Goal: Task Accomplishment & Management: Complete application form

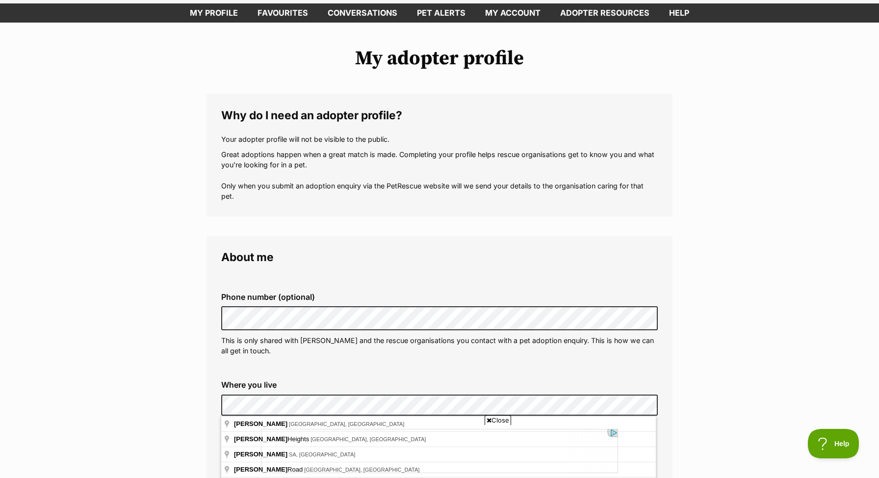
click at [279, 425] on div "Close" at bounding box center [439, 451] width 357 height 54
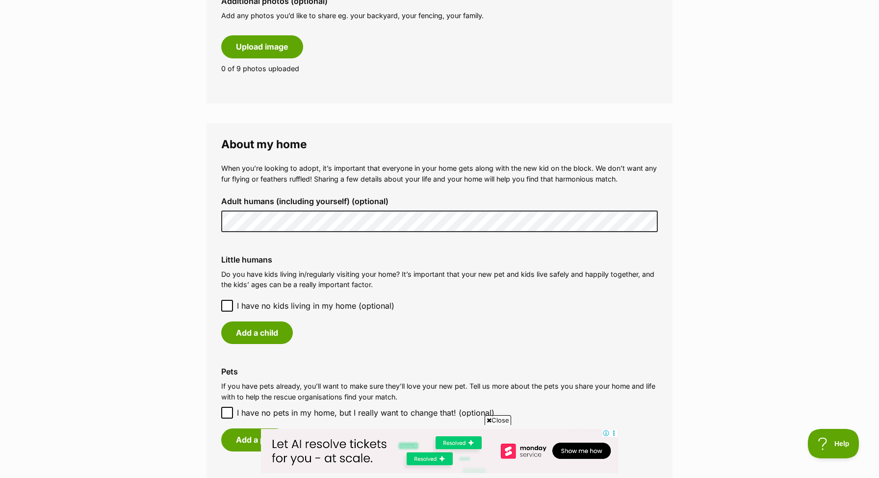
scroll to position [602, 0]
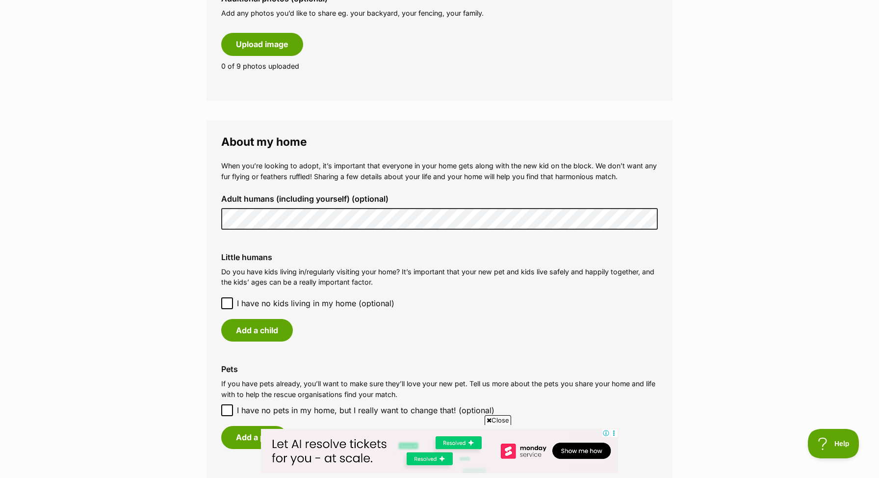
click at [226, 304] on icon at bounding box center [227, 303] width 7 height 7
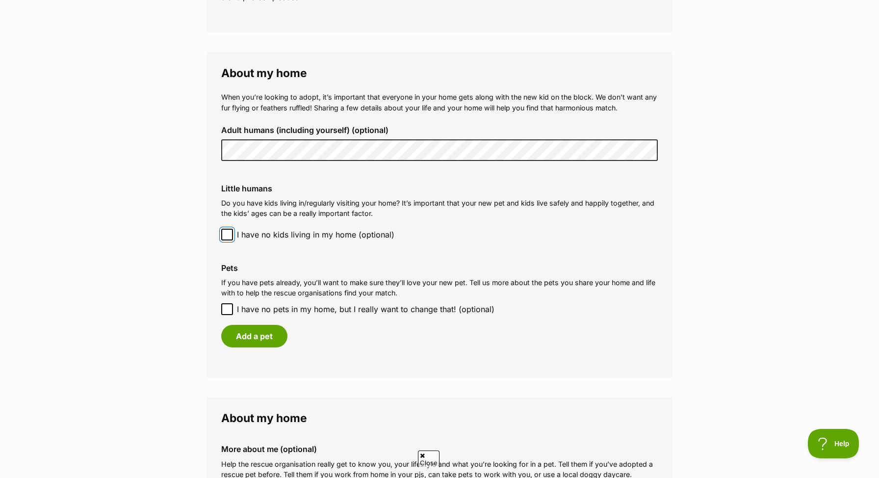
scroll to position [0, 0]
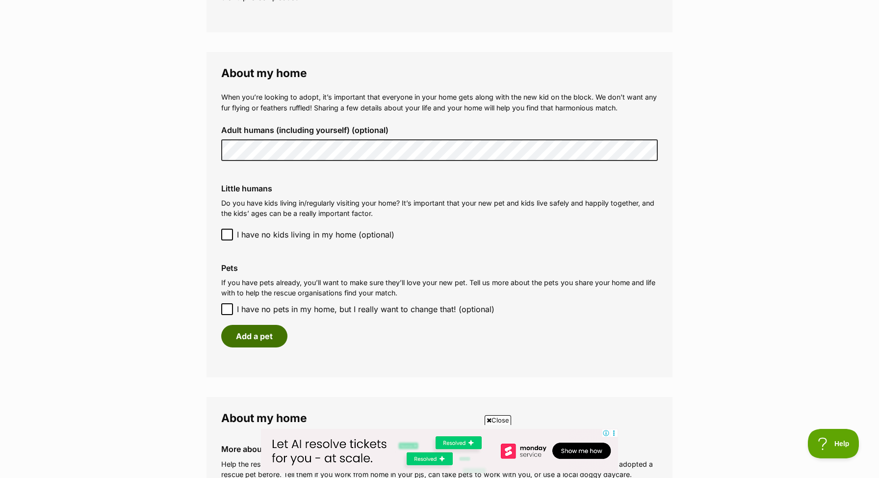
click at [268, 340] on button "Add a pet" at bounding box center [254, 336] width 66 height 23
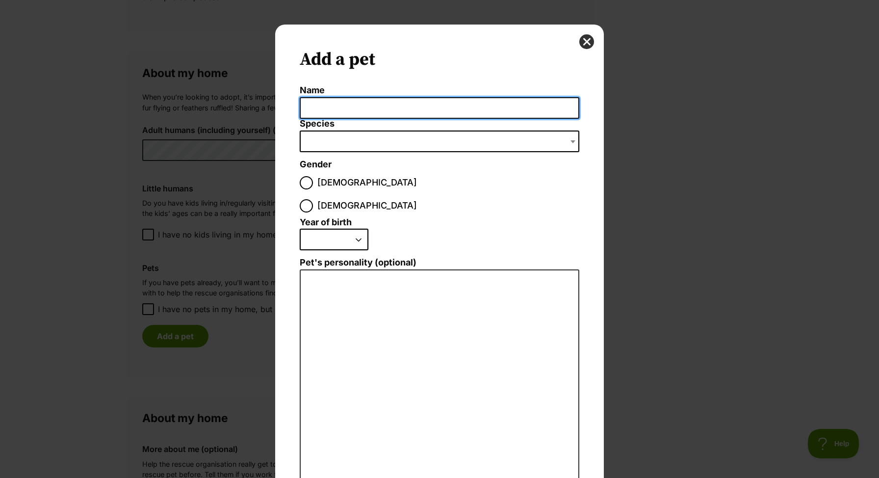
click at [370, 112] on input "Name" at bounding box center [440, 108] width 280 height 22
type input "Drago"
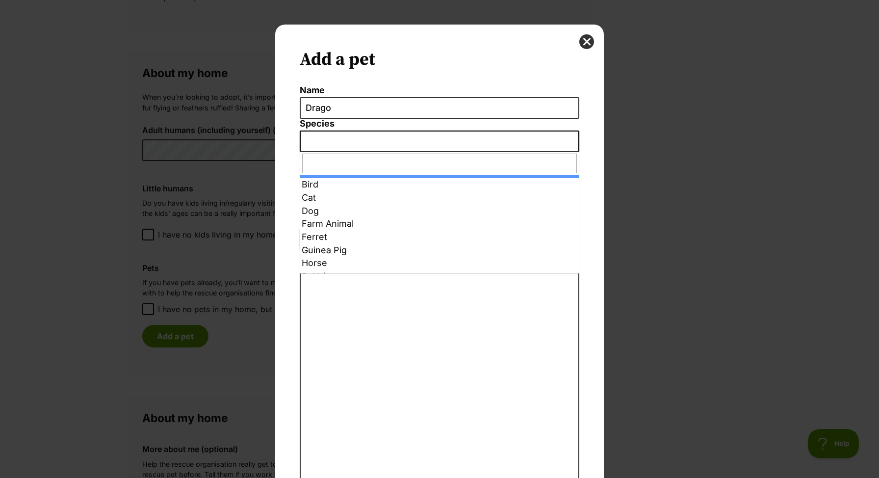
click at [363, 143] on span "Dialog Window - Close (Press escape to close)" at bounding box center [440, 141] width 280 height 22
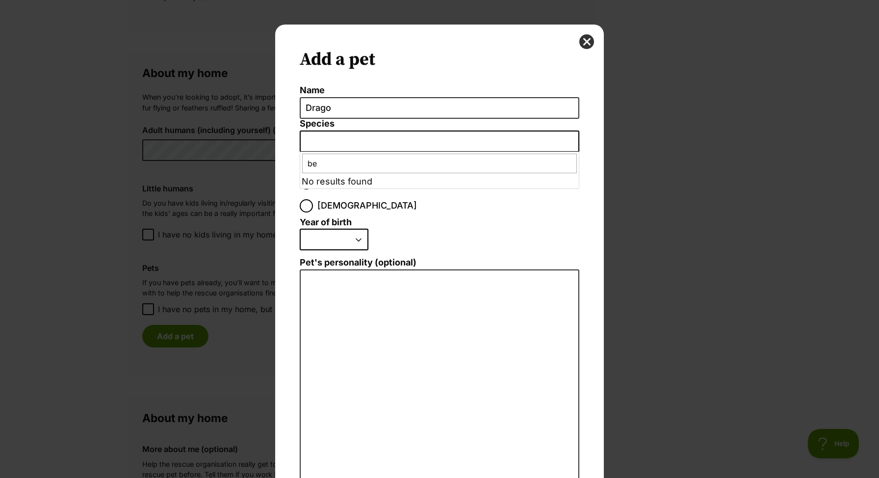
type input "b"
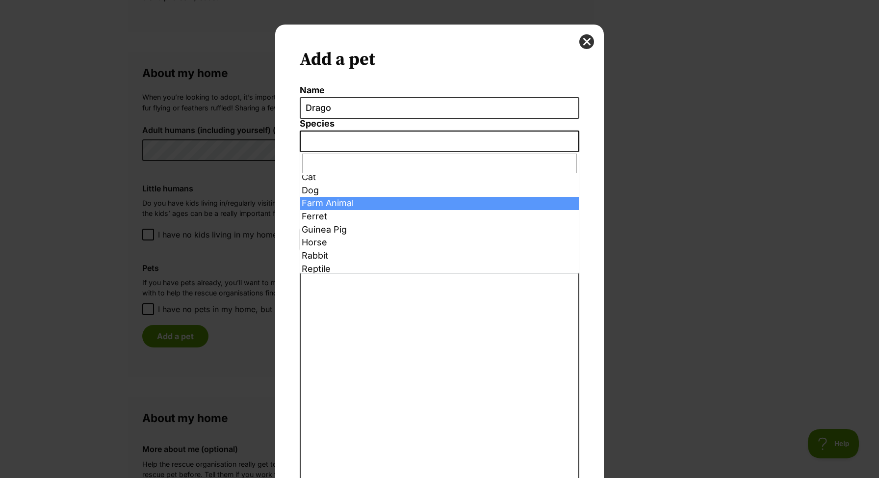
scroll to position [23, 0]
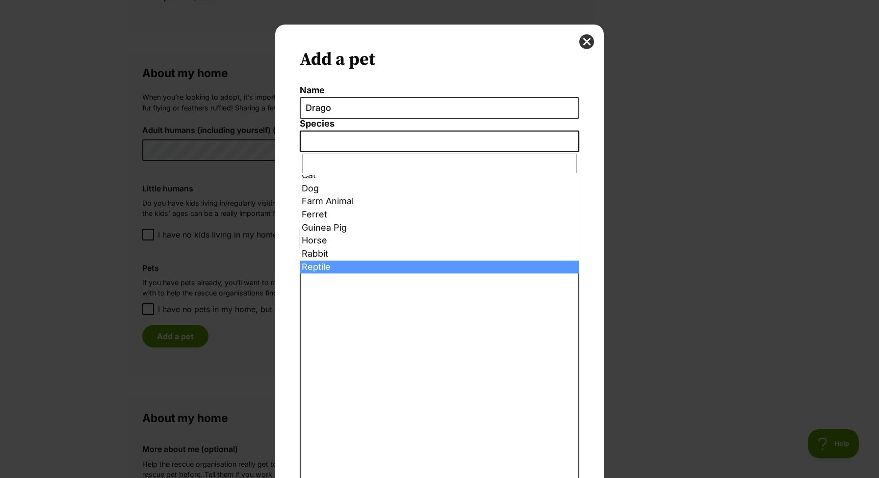
select select "6261"
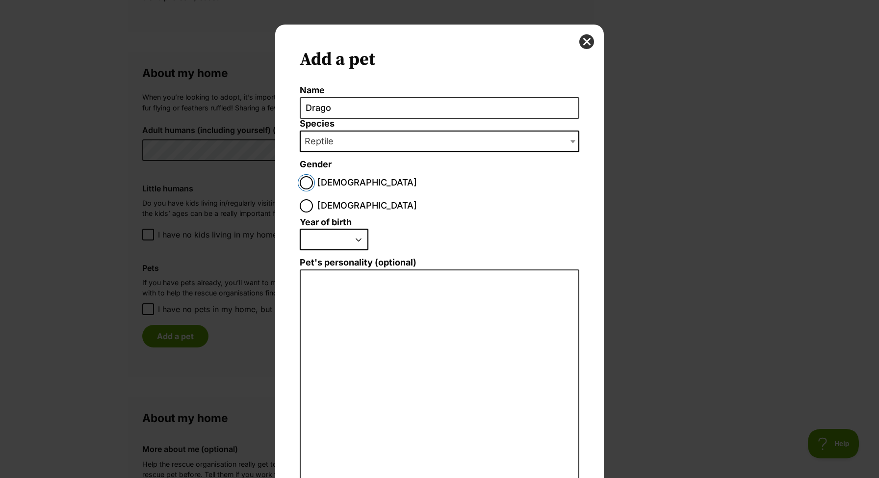
click at [303, 179] on input "Male" at bounding box center [306, 182] width 13 height 13
radio input "true"
click at [325, 229] on select "2025 2024 2023 2022 2021 2020 2019 2018 2017 2016 2015 2014 2013 2012 2011 2010…" at bounding box center [334, 240] width 69 height 22
select select "2018"
click at [300, 229] on select "2025 2024 2023 2022 2021 2020 2019 2018 2017 2016 2015 2014 2013 2012 2011 2010…" at bounding box center [334, 240] width 69 height 22
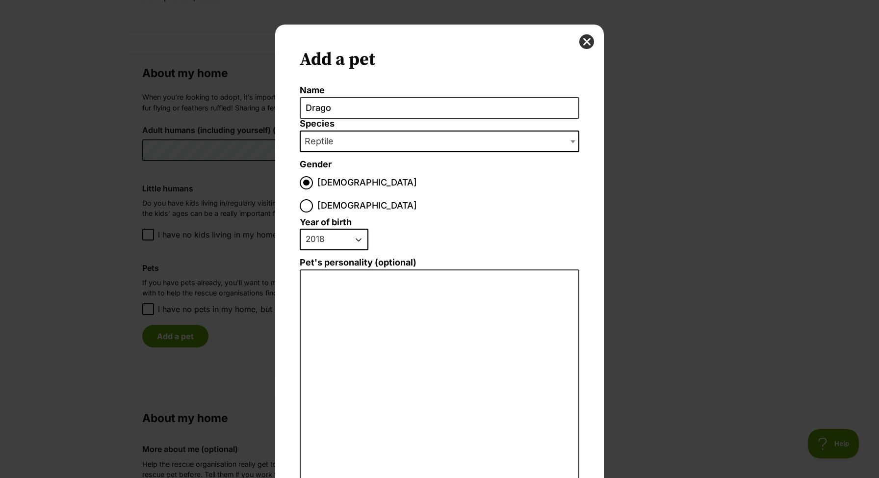
scroll to position [47, 0]
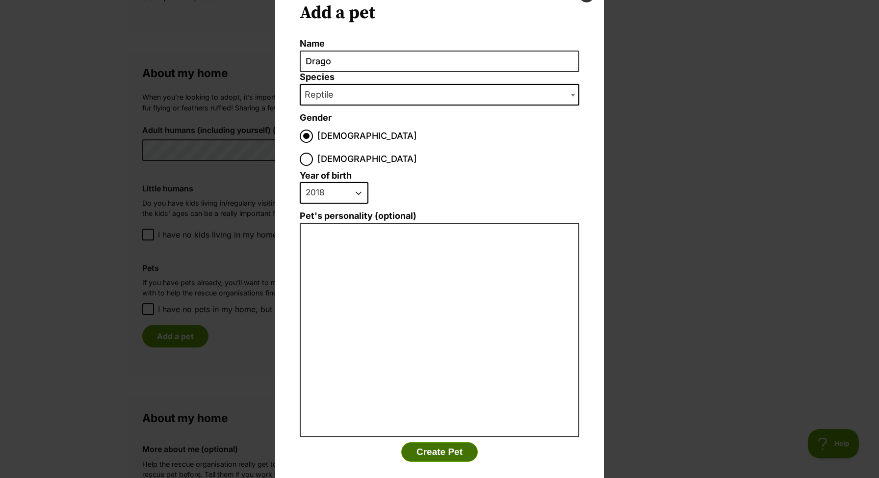
click at [438, 442] on button "Create Pet" at bounding box center [439, 452] width 77 height 20
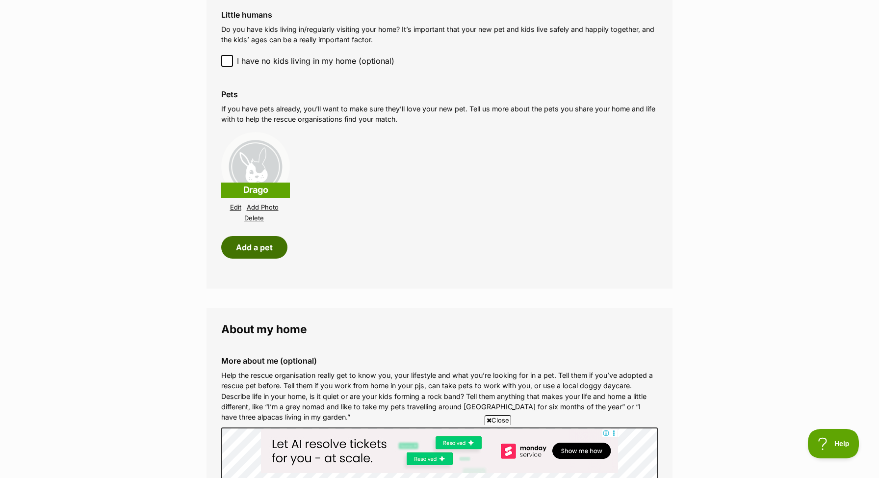
scroll to position [846, 0]
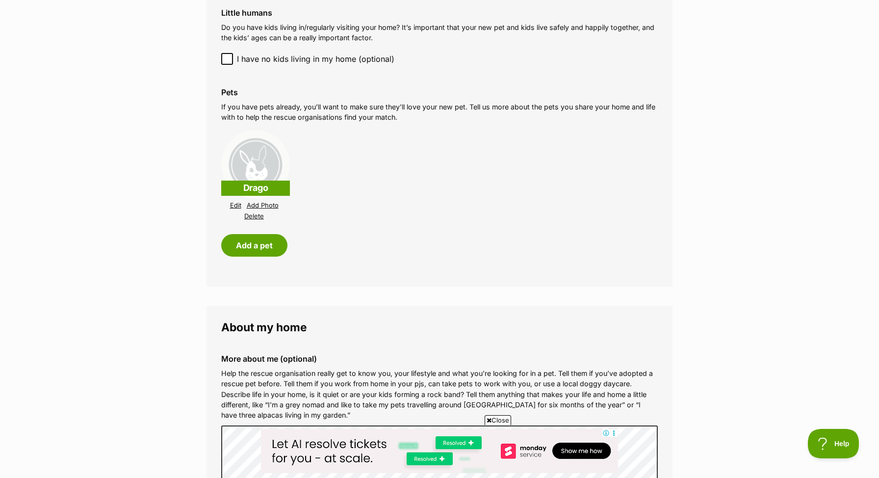
click at [254, 172] on img at bounding box center [255, 164] width 69 height 69
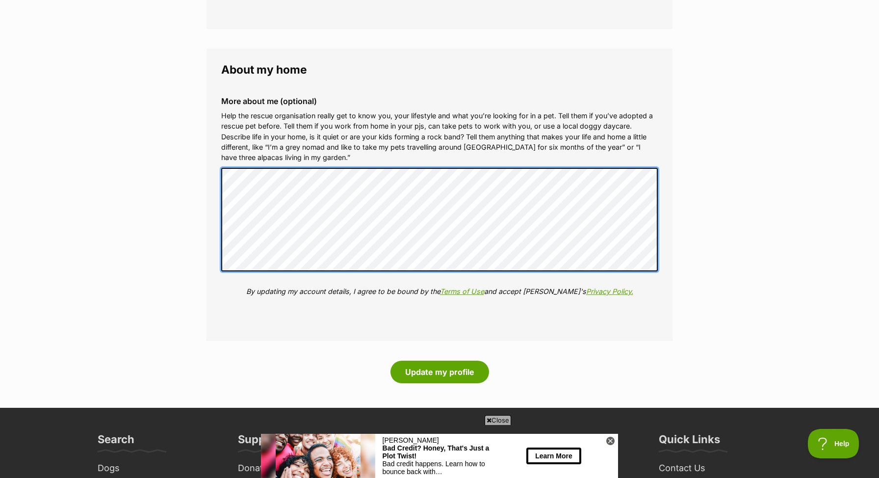
scroll to position [0, 0]
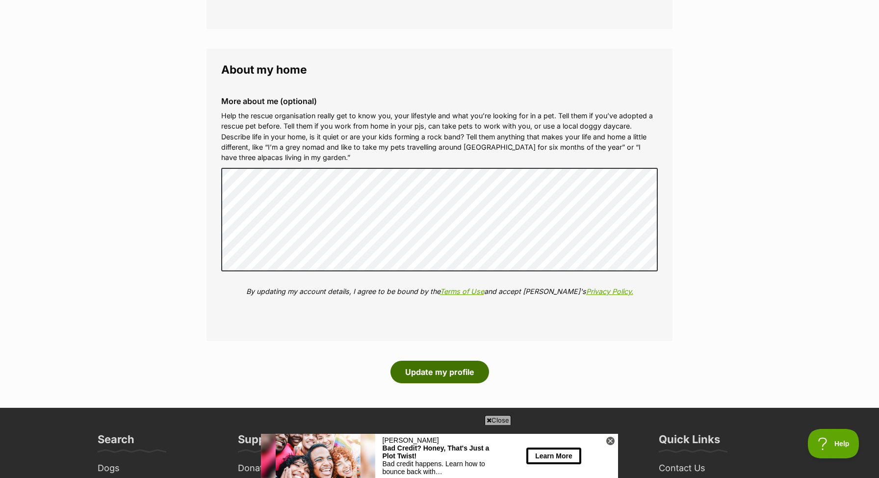
click at [456, 376] on button "Update my profile" at bounding box center [439, 371] width 99 height 23
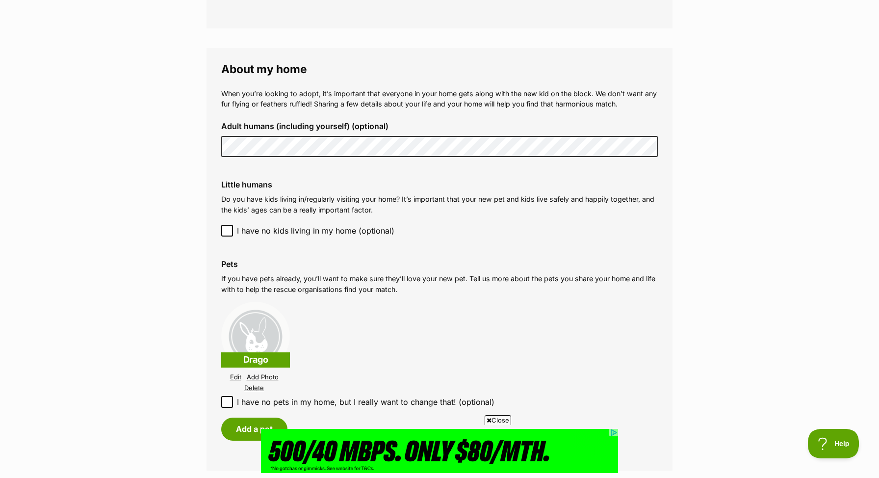
scroll to position [693, 0]
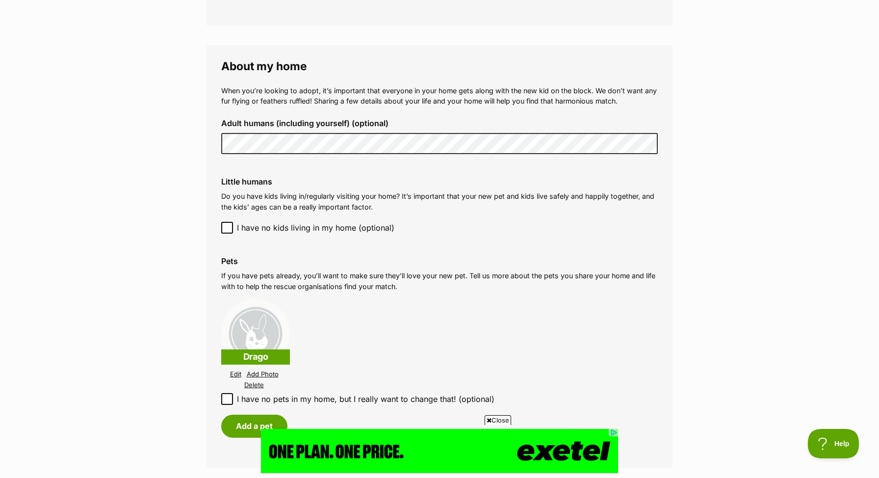
click at [257, 374] on link "Add Photo" at bounding box center [263, 373] width 32 height 7
click at [267, 375] on link "Add Photo" at bounding box center [263, 373] width 32 height 7
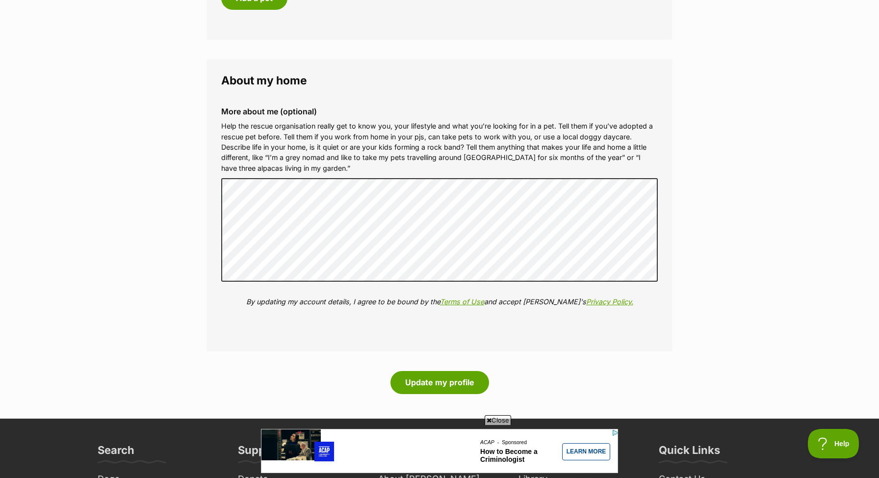
scroll to position [1124, 0]
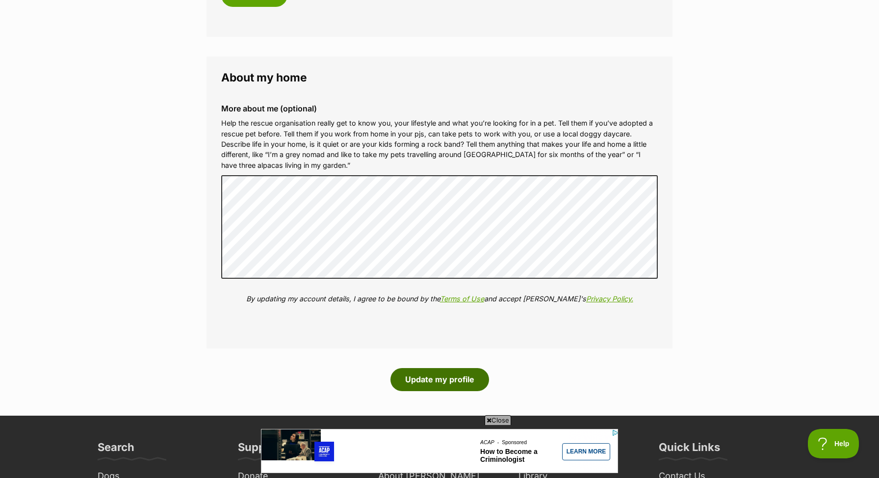
click at [443, 373] on button "Update my profile" at bounding box center [439, 379] width 99 height 23
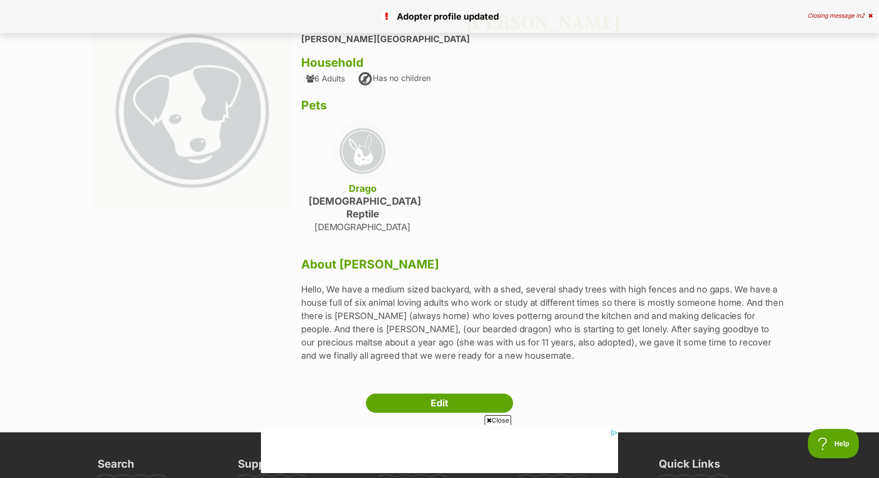
scroll to position [80, 0]
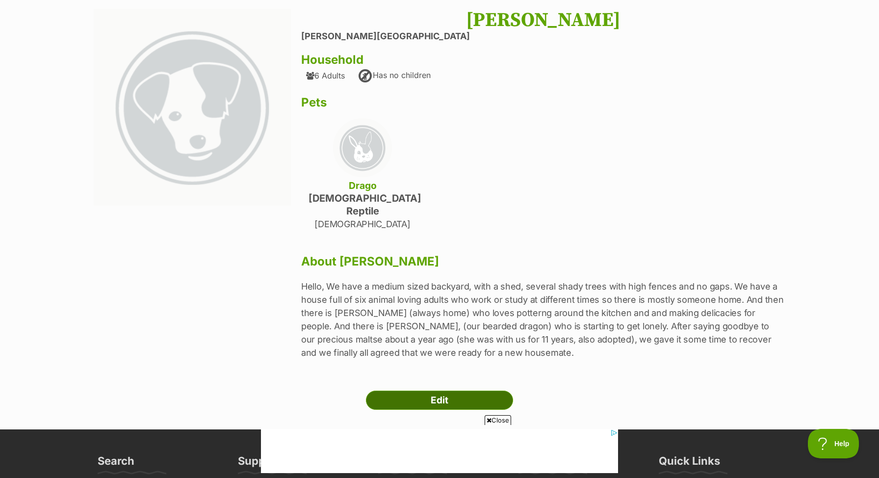
click at [482, 390] on link "Edit" at bounding box center [439, 400] width 147 height 20
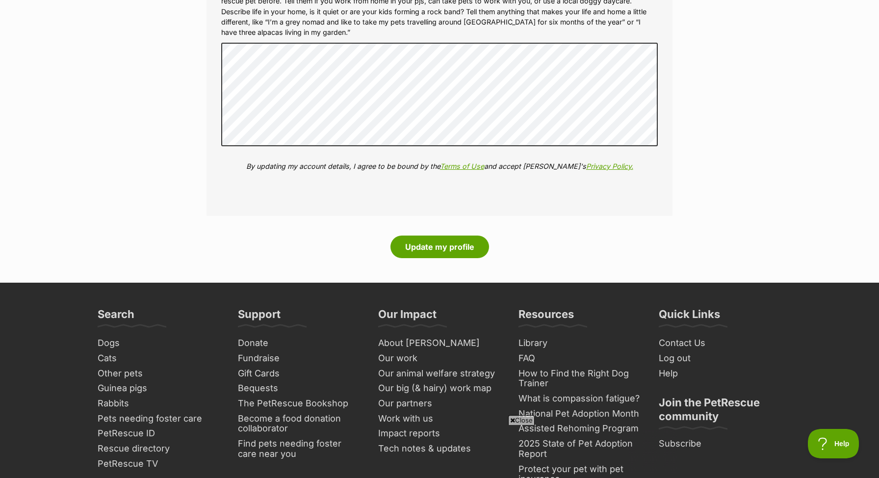
scroll to position [1237, 0]
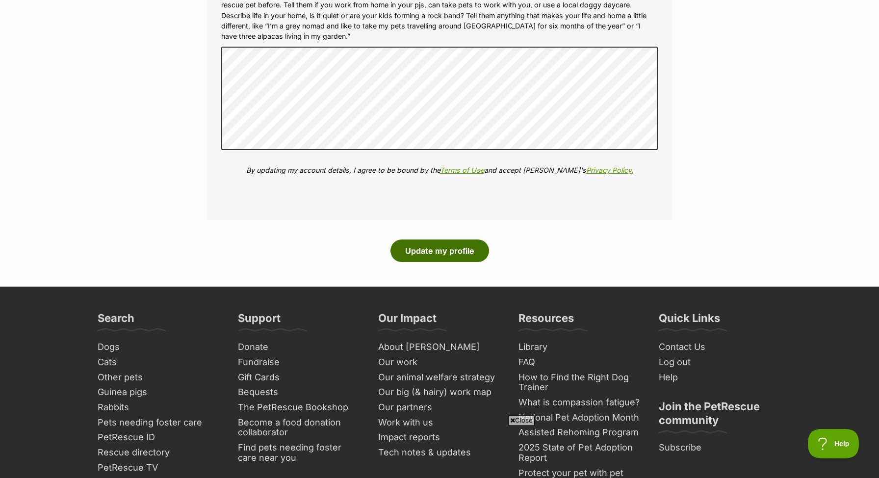
click at [448, 252] on button "Update my profile" at bounding box center [439, 250] width 99 height 23
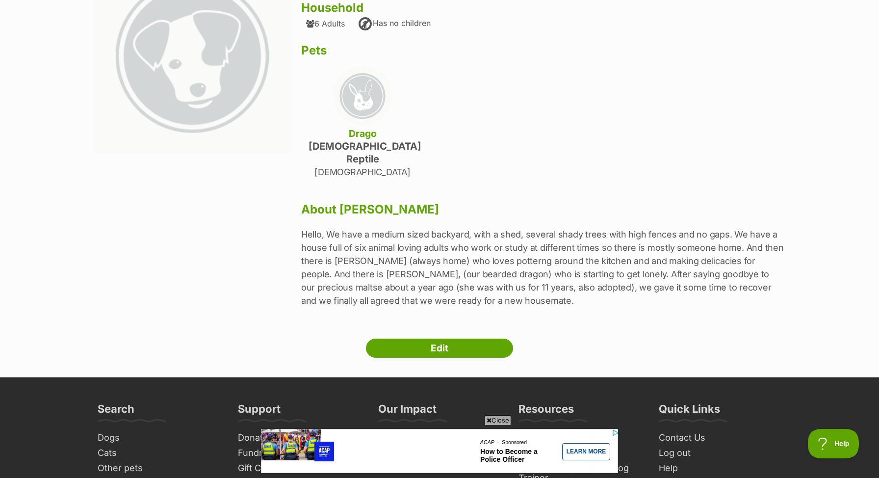
scroll to position [146, 0]
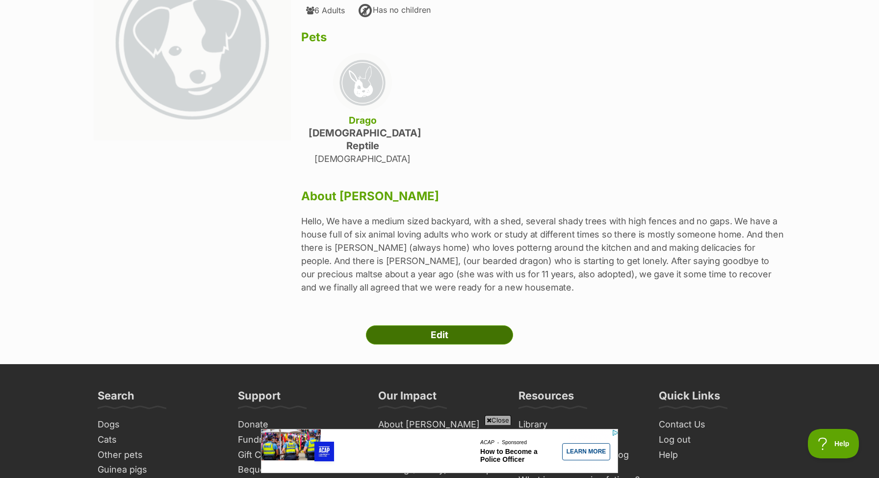
click at [466, 325] on link "Edit" at bounding box center [439, 335] width 147 height 20
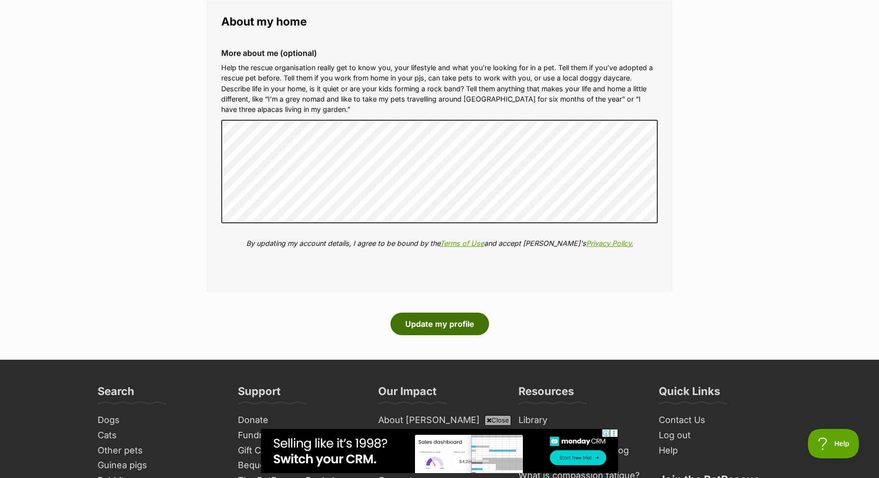
click at [451, 320] on button "Update my profile" at bounding box center [439, 323] width 99 height 23
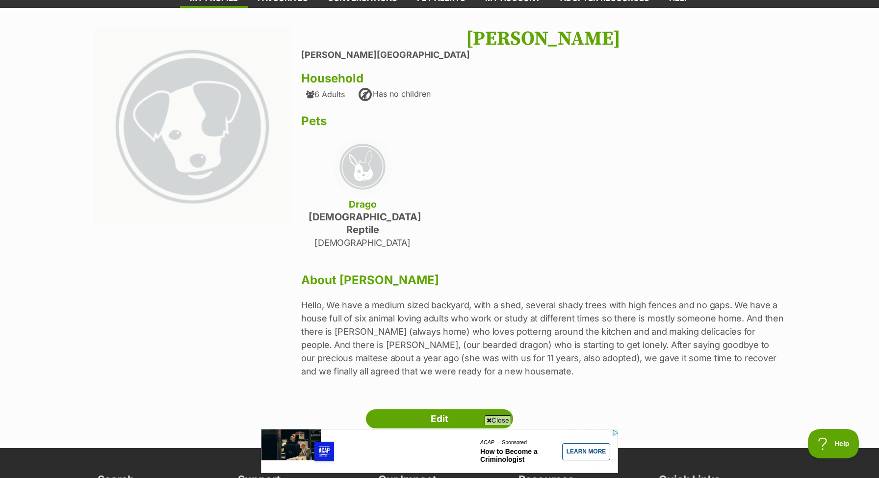
scroll to position [68, 0]
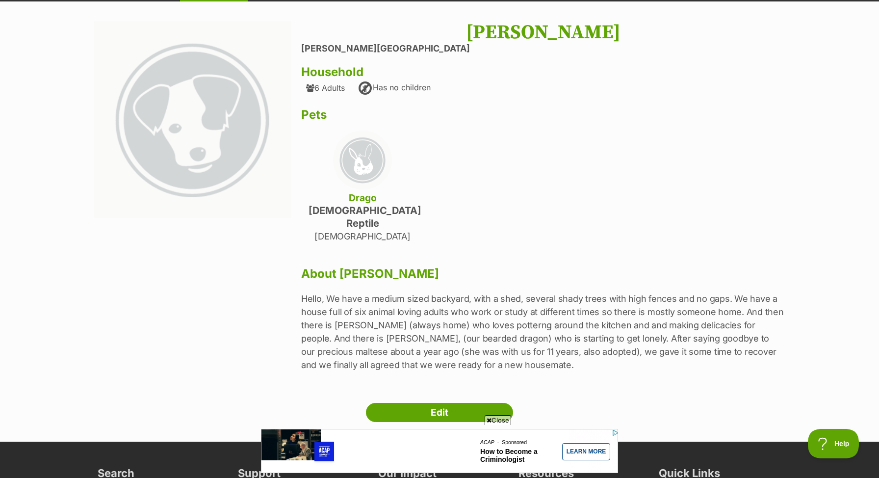
click at [509, 186] on div "Marcus Burnside, Victoria Household 6 Adults Has no children Pets Drago male Re…" at bounding box center [543, 202] width 484 height 362
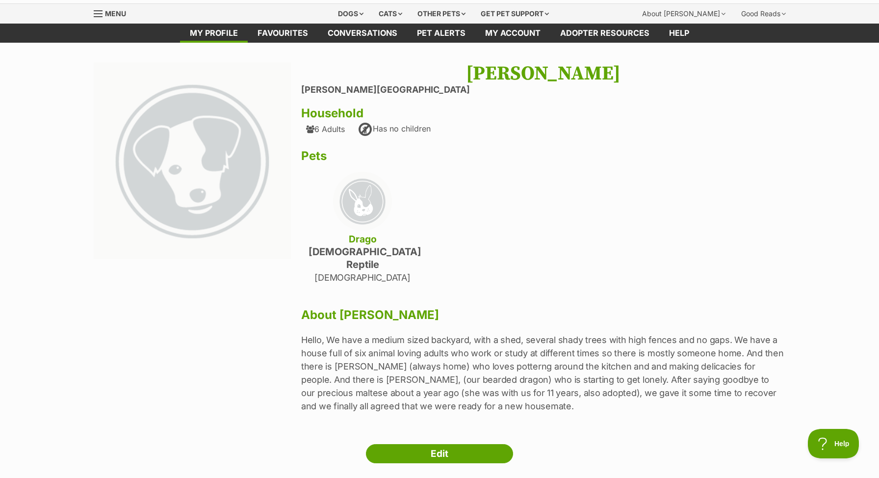
scroll to position [0, 0]
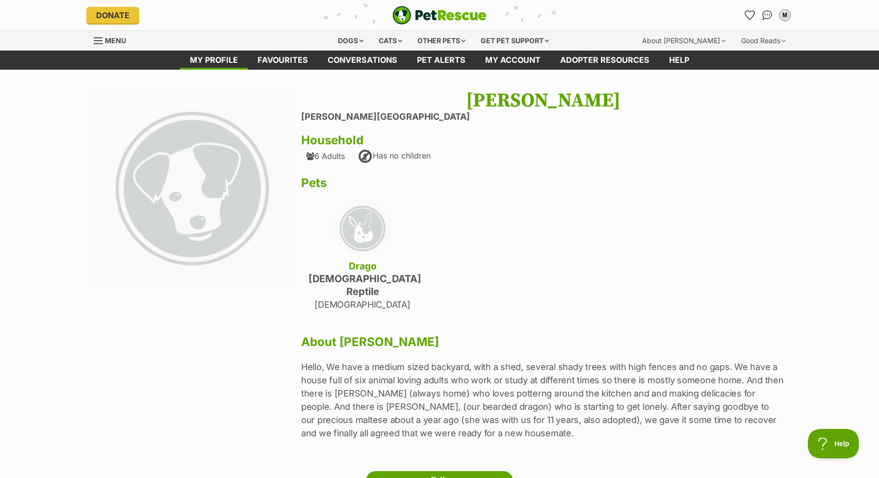
click at [762, 122] on div "Marcus Burnside, Victoria Household 6 Adults Has no children Pets Drago male Re…" at bounding box center [543, 270] width 484 height 362
click at [435, 471] on link "Edit" at bounding box center [439, 481] width 147 height 20
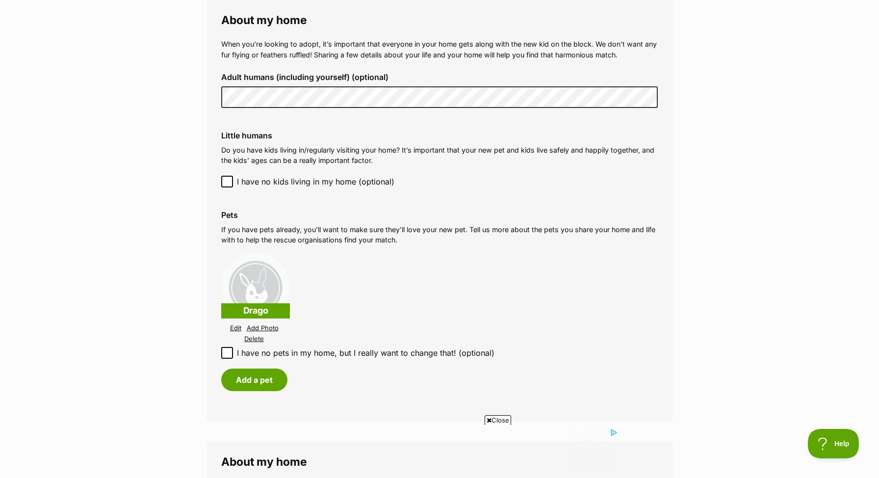
click at [269, 327] on link "Add Photo" at bounding box center [263, 327] width 32 height 7
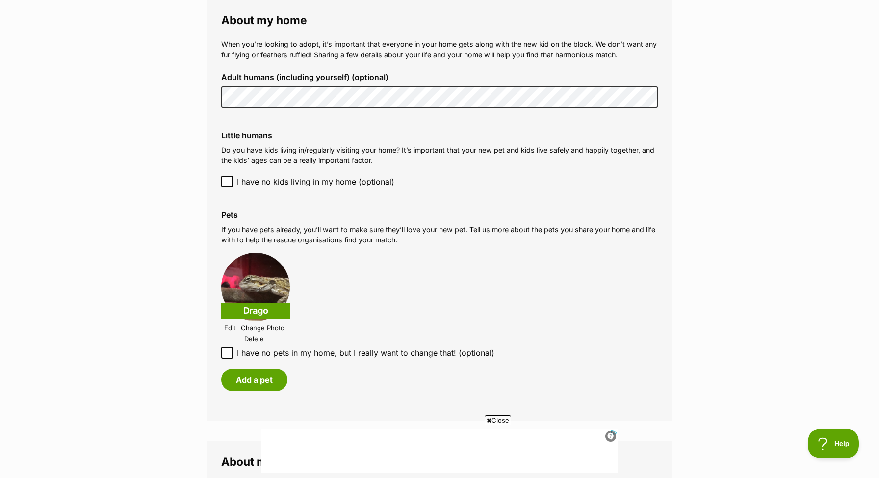
drag, startPoint x: 269, startPoint y: 327, endPoint x: 469, endPoint y: 244, distance: 215.9
click at [469, 244] on p "If you have pets already, you’ll want to make sure they’ll love your new pet. T…" at bounding box center [439, 234] width 436 height 21
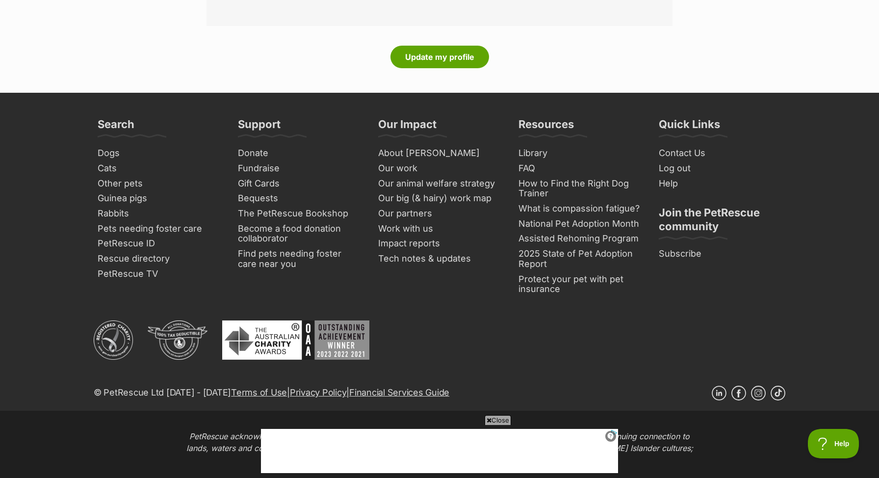
scroll to position [1424, 0]
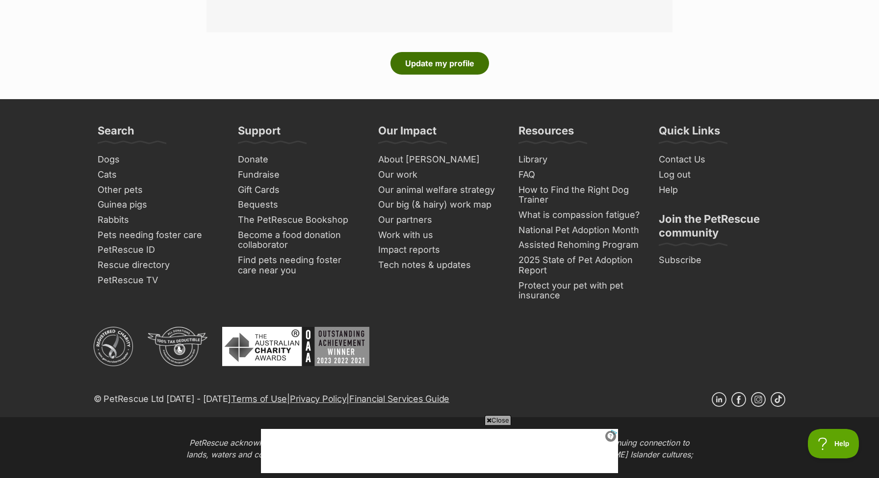
click at [423, 66] on button "Update my profile" at bounding box center [439, 63] width 99 height 23
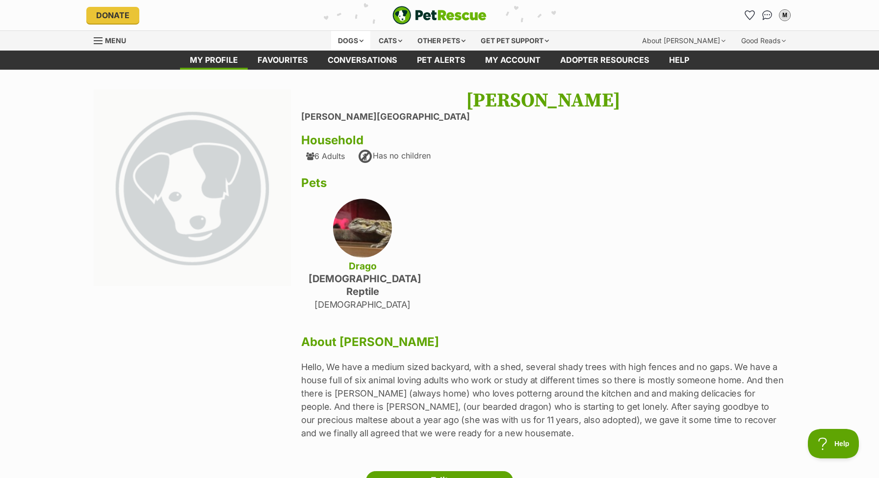
click at [359, 41] on div "Dogs" at bounding box center [350, 41] width 39 height 20
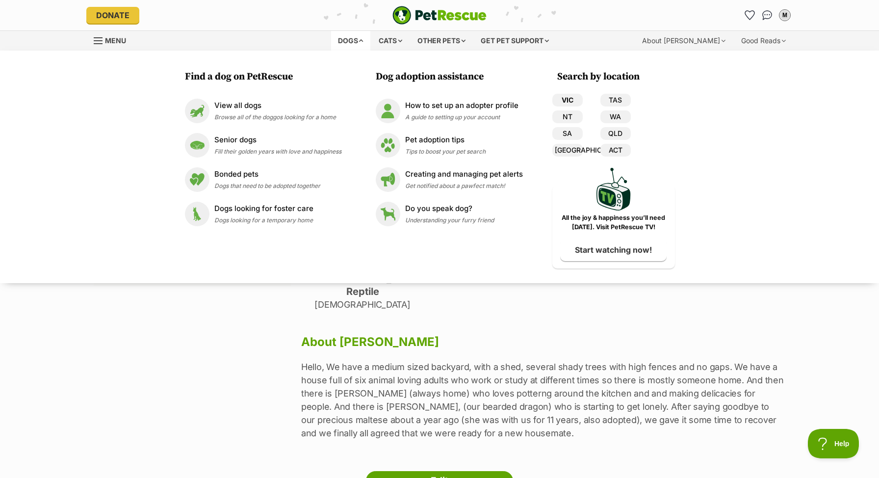
click at [567, 100] on link "VIC" at bounding box center [567, 100] width 30 height 13
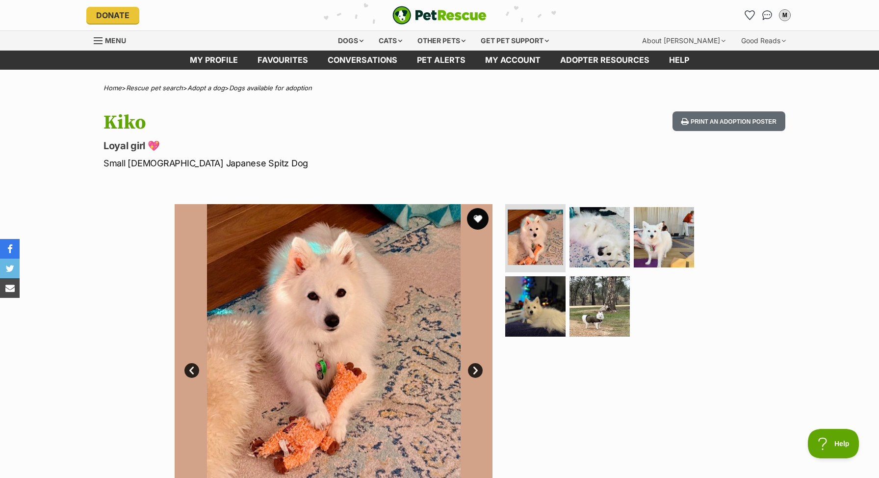
click at [477, 217] on button "favourite" at bounding box center [478, 219] width 22 height 22
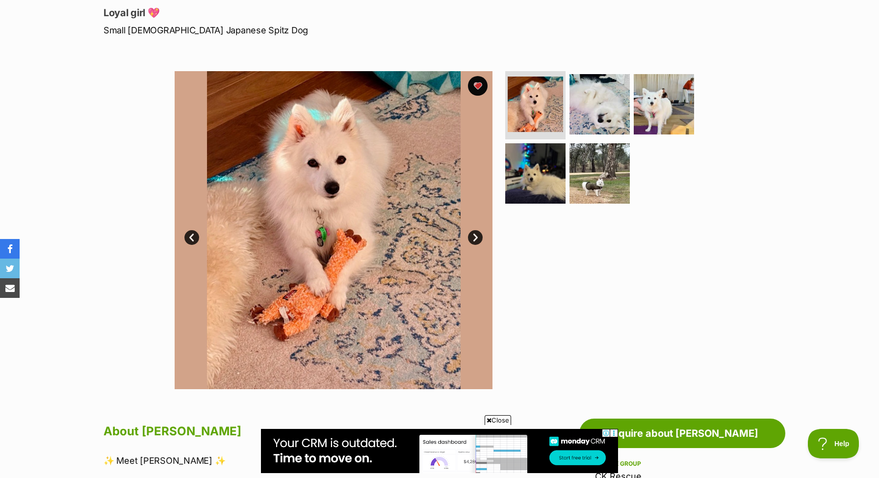
scroll to position [134, 0]
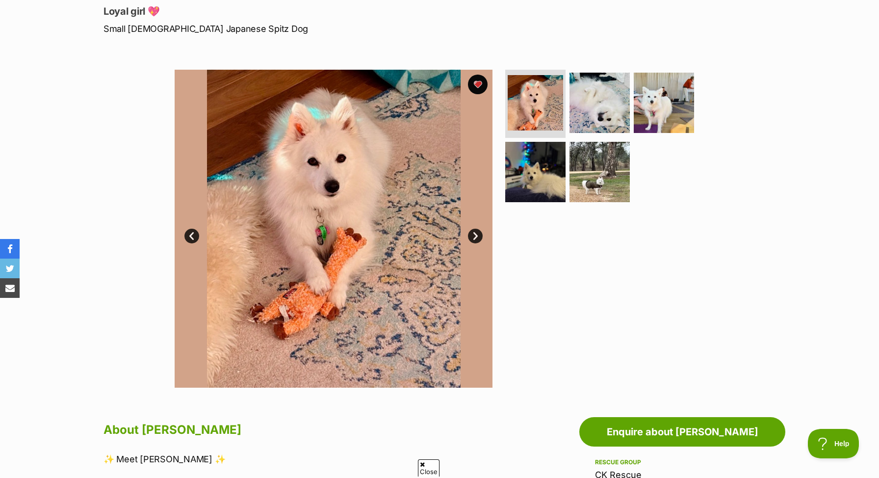
click at [474, 237] on link "Next" at bounding box center [475, 236] width 15 height 15
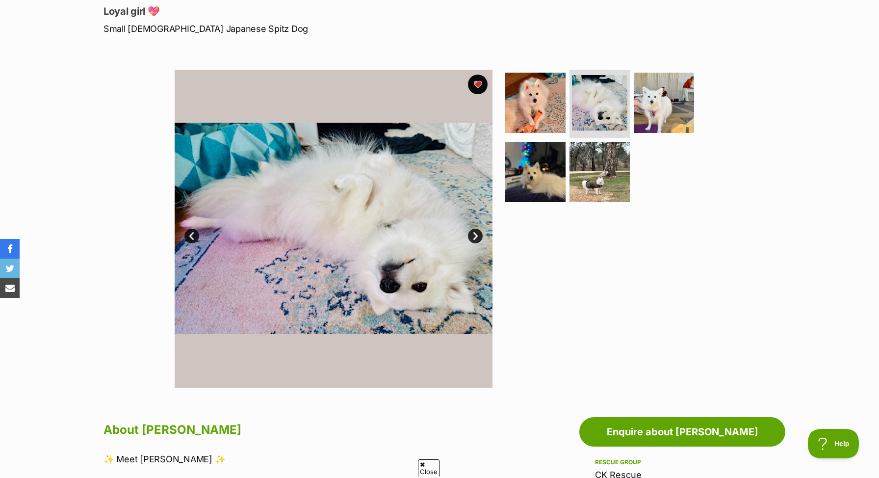
click at [474, 237] on link "Next" at bounding box center [475, 236] width 15 height 15
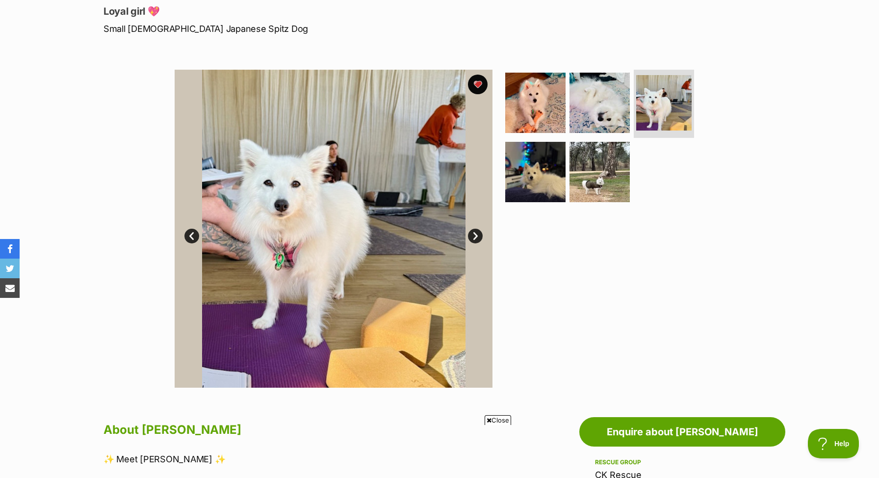
click at [474, 237] on link "Next" at bounding box center [475, 236] width 15 height 15
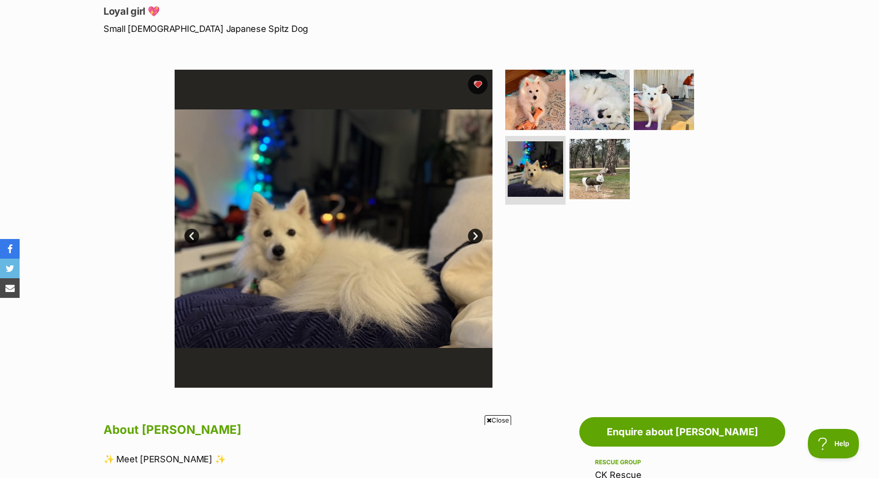
click at [474, 237] on link "Next" at bounding box center [475, 236] width 15 height 15
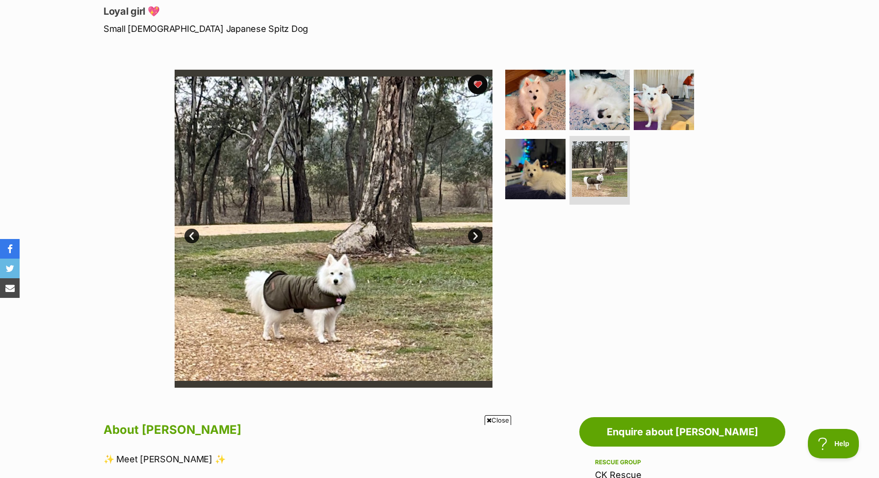
click at [474, 237] on link "Next" at bounding box center [475, 236] width 15 height 15
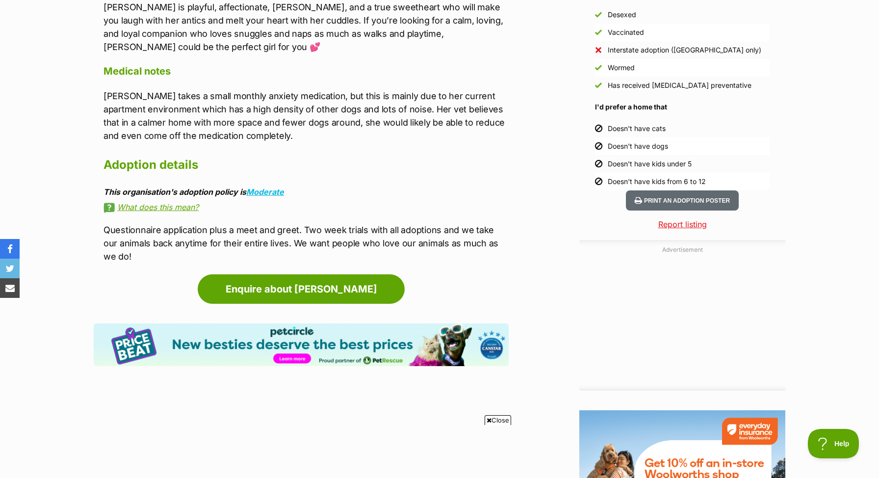
scroll to position [932, 0]
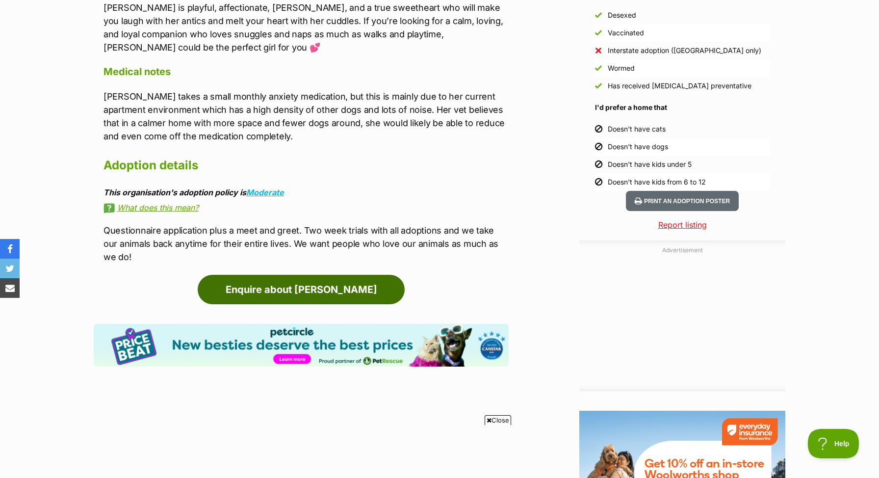
click at [328, 275] on link "Enquire about Kiko" at bounding box center [301, 289] width 207 height 29
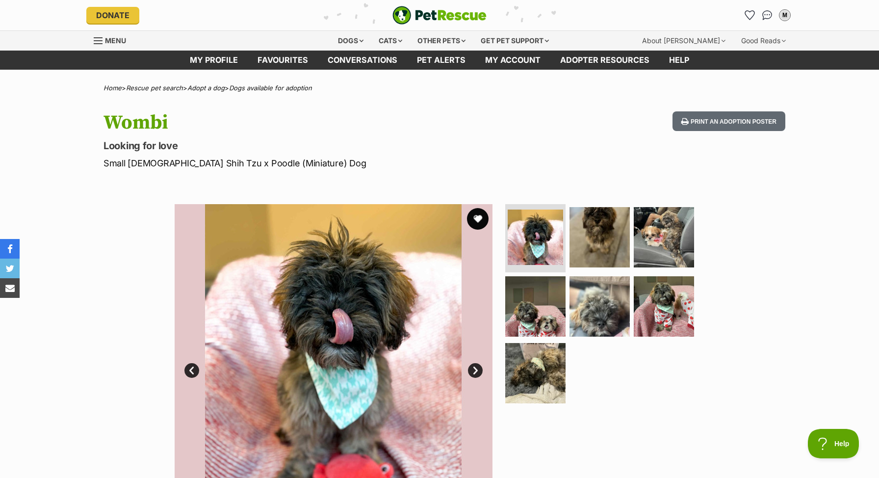
click at [479, 224] on button "favourite" at bounding box center [478, 219] width 22 height 22
click at [479, 220] on button "favourite" at bounding box center [478, 219] width 22 height 22
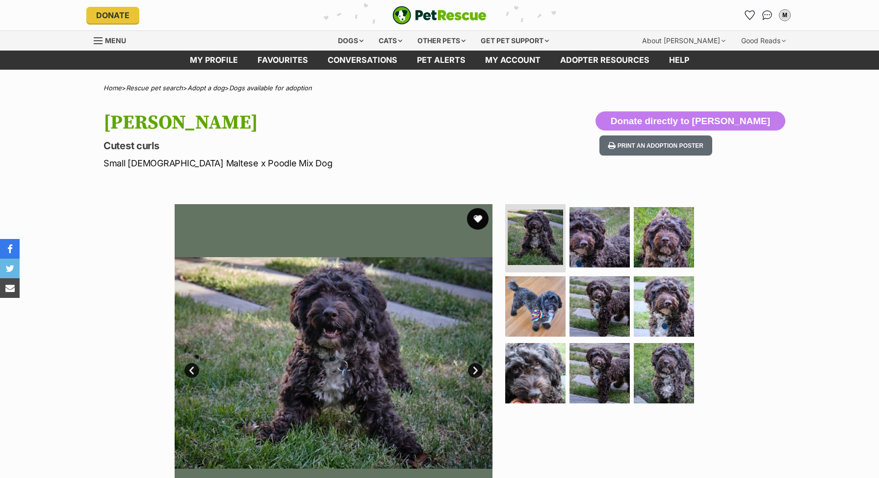
click at [477, 220] on button "favourite" at bounding box center [478, 219] width 22 height 22
click at [752, 14] on icon "Favourites" at bounding box center [749, 14] width 12 height 11
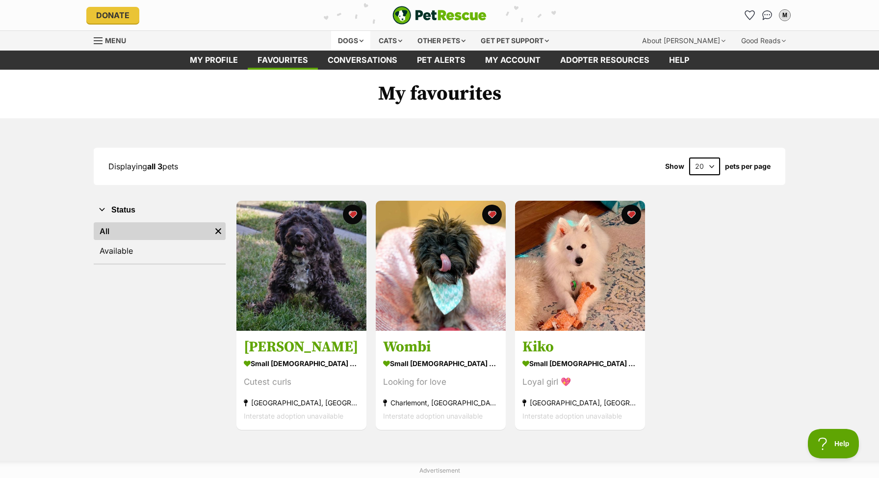
click at [346, 41] on div "Dogs" at bounding box center [350, 41] width 39 height 20
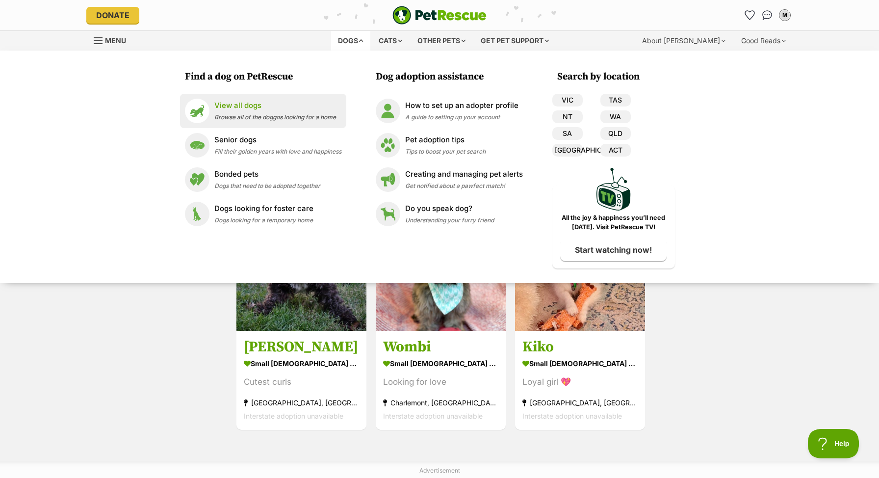
click at [249, 107] on p "View all dogs" at bounding box center [275, 105] width 122 height 11
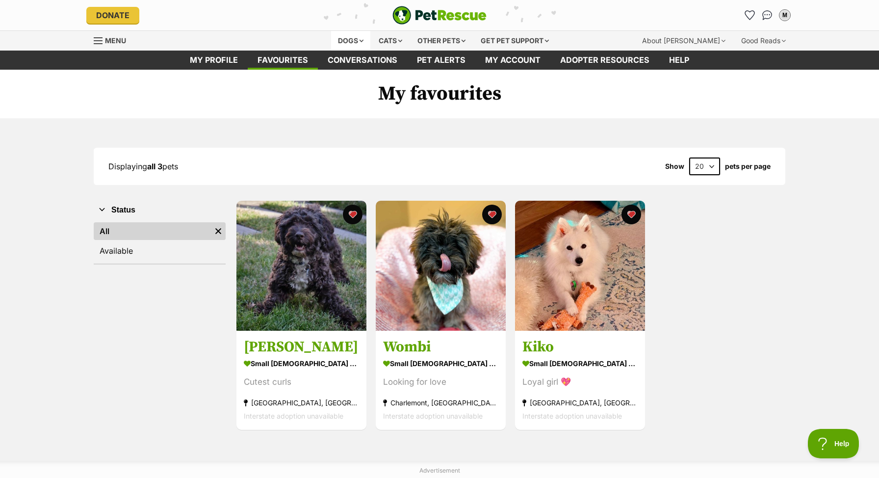
click at [348, 44] on div "Dogs" at bounding box center [350, 41] width 39 height 20
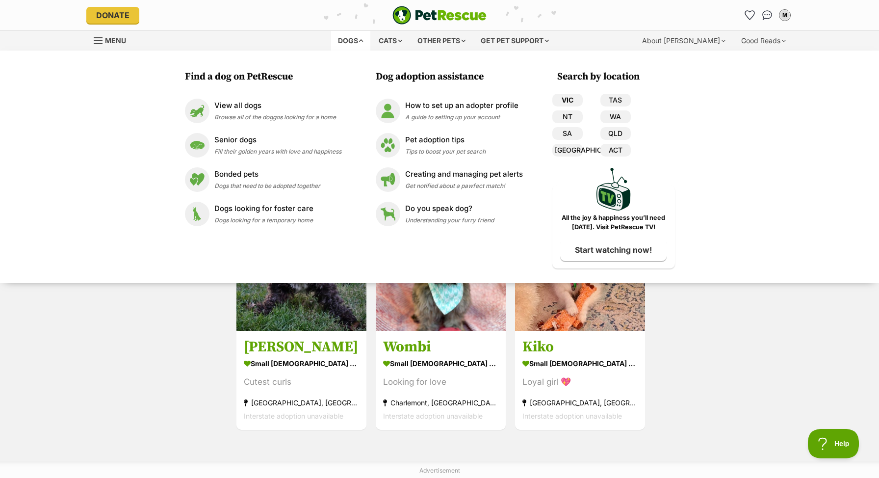
click at [569, 102] on link "VIC" at bounding box center [567, 100] width 30 height 13
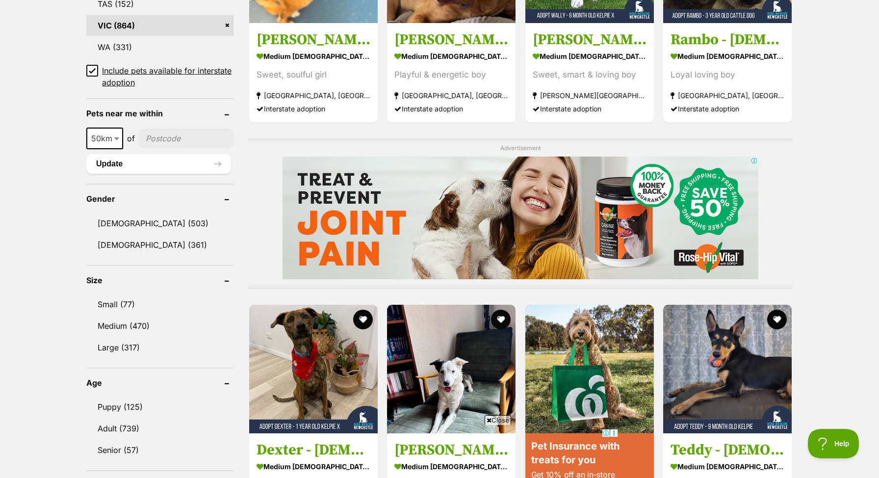
scroll to position [659, 0]
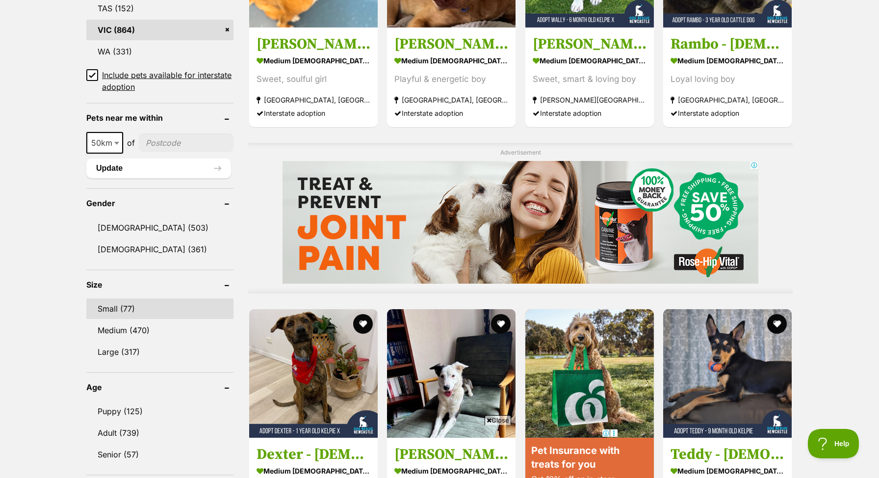
click at [150, 309] on link "Small (77)" at bounding box center [159, 308] width 147 height 21
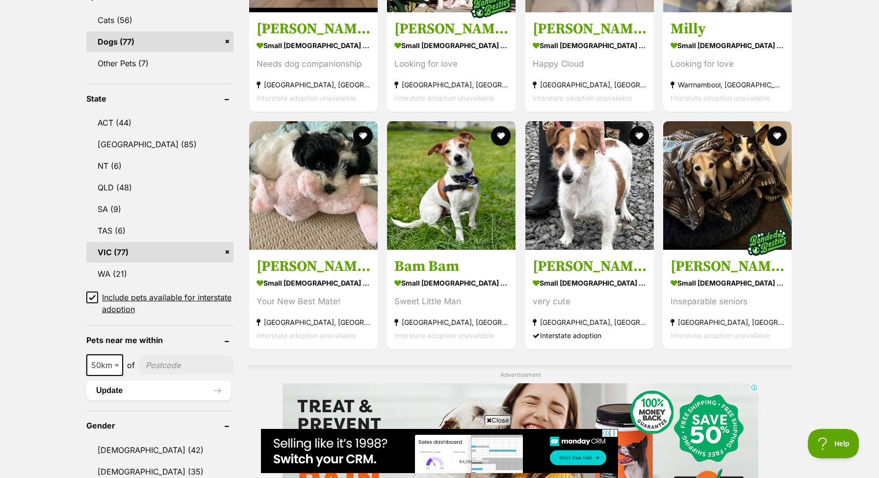
scroll to position [439, 0]
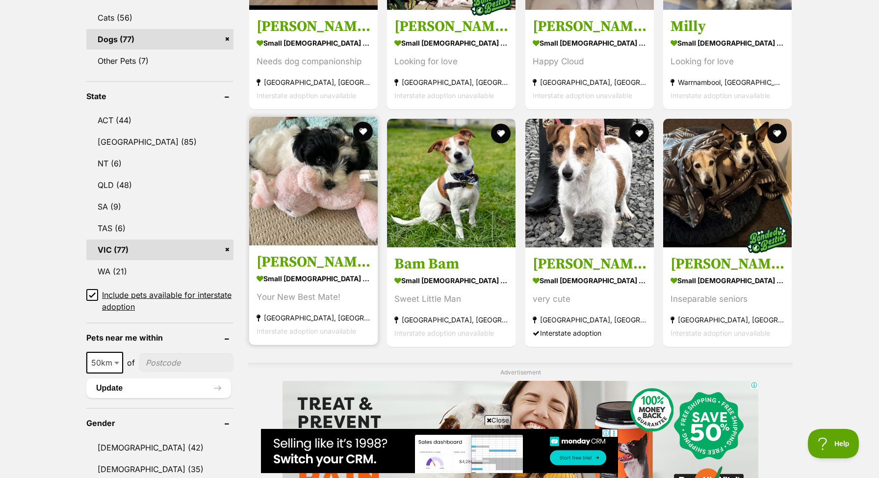
click at [322, 177] on img at bounding box center [313, 181] width 128 height 128
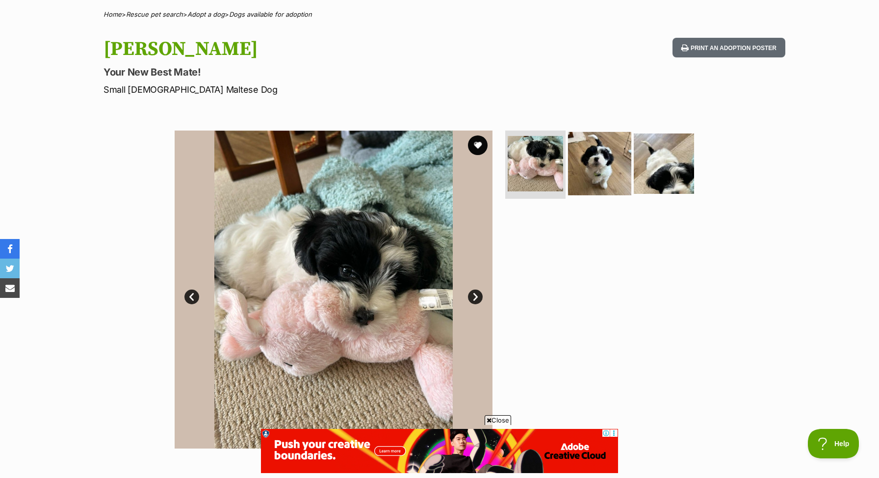
click at [599, 146] on img at bounding box center [599, 162] width 63 height 63
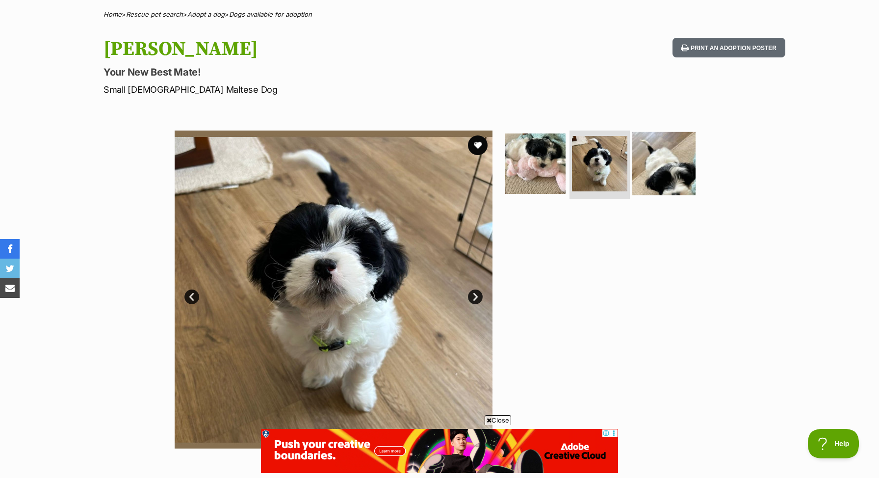
click at [665, 165] on img at bounding box center [663, 162] width 63 height 63
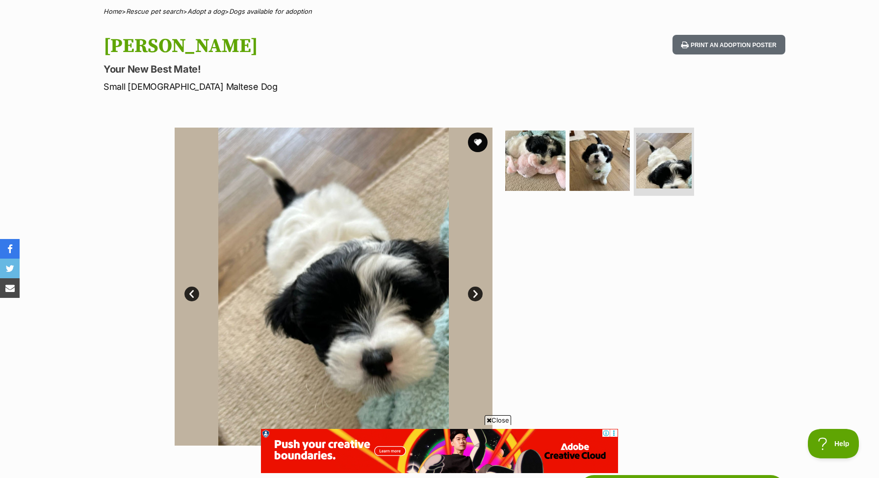
scroll to position [65, 0]
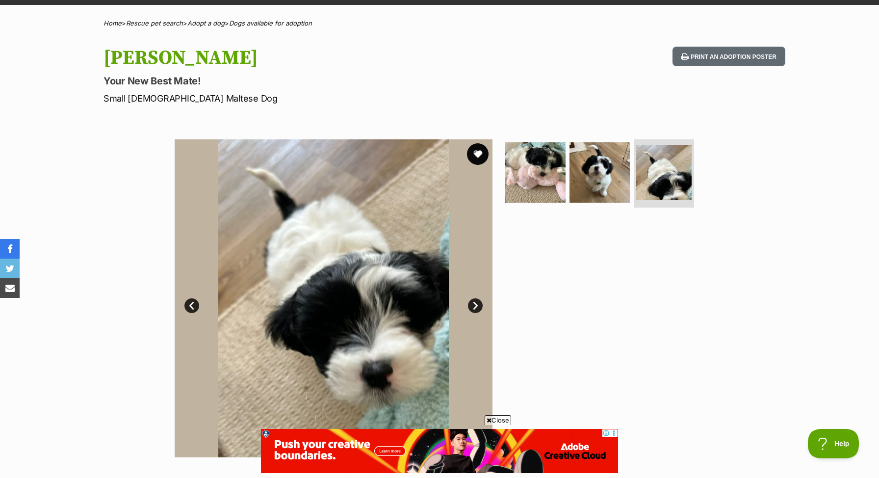
click at [476, 154] on button "favourite" at bounding box center [478, 154] width 22 height 22
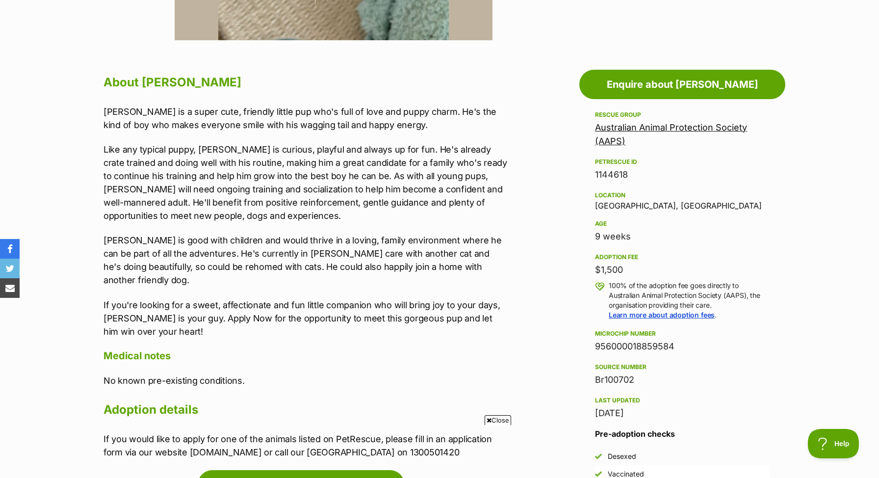
scroll to position [482, 0]
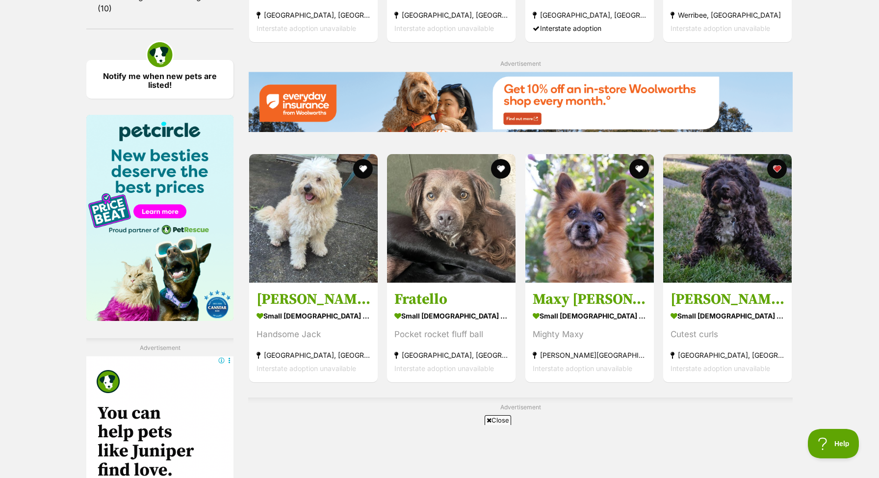
scroll to position [1392, 0]
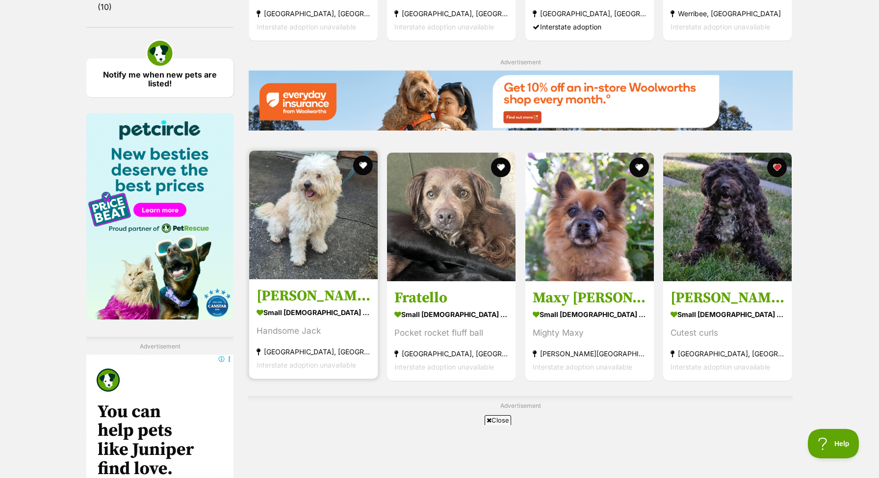
click at [333, 198] on img at bounding box center [313, 215] width 128 height 128
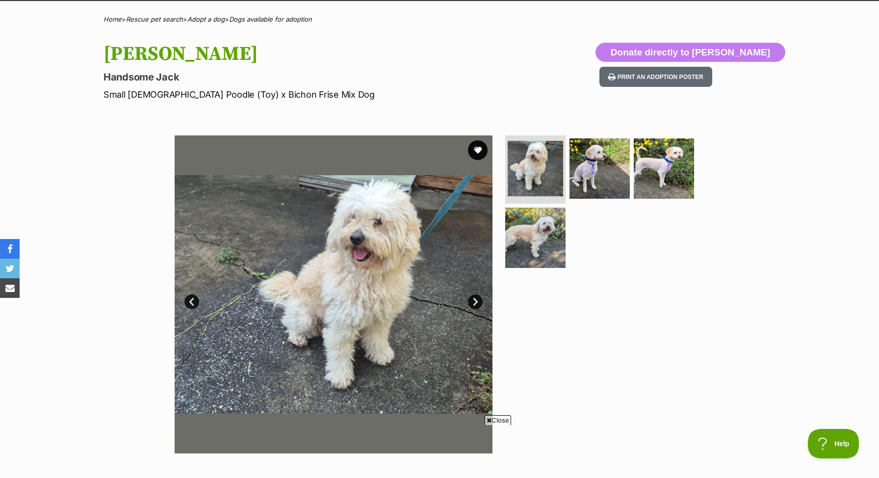
click at [477, 303] on link "Next" at bounding box center [475, 301] width 15 height 15
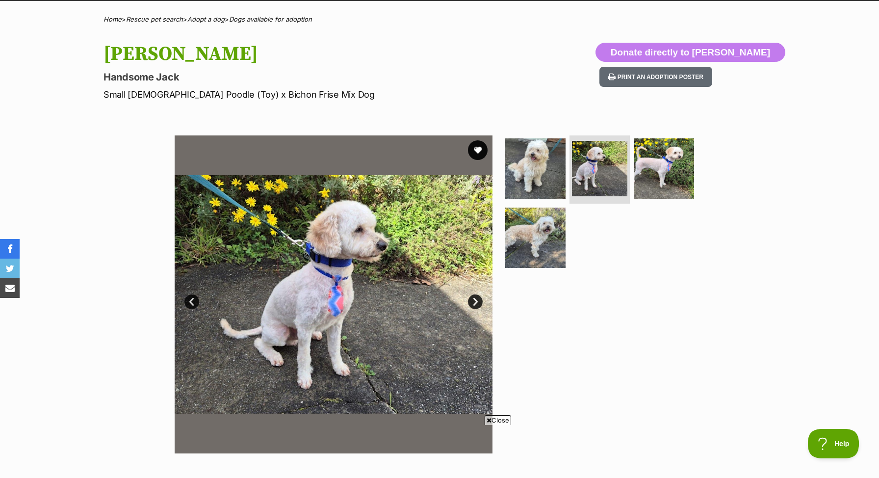
click at [477, 303] on link "Next" at bounding box center [475, 301] width 15 height 15
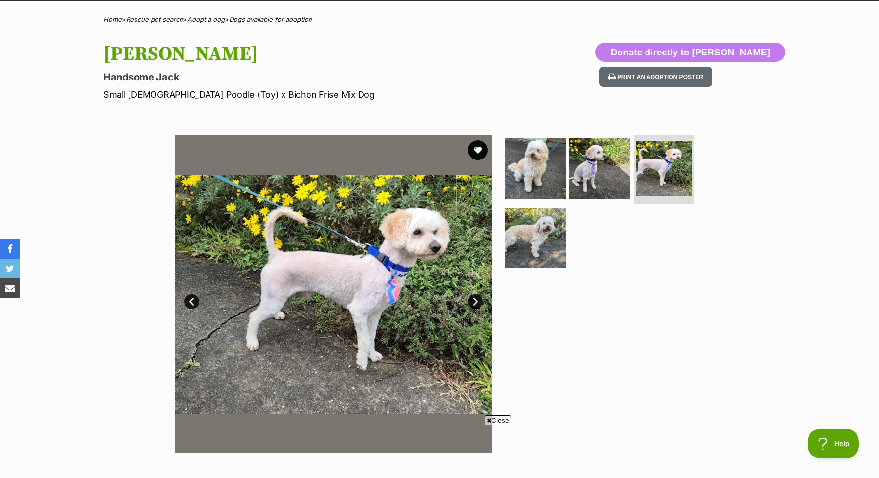
click at [477, 303] on link "Next" at bounding box center [475, 301] width 15 height 15
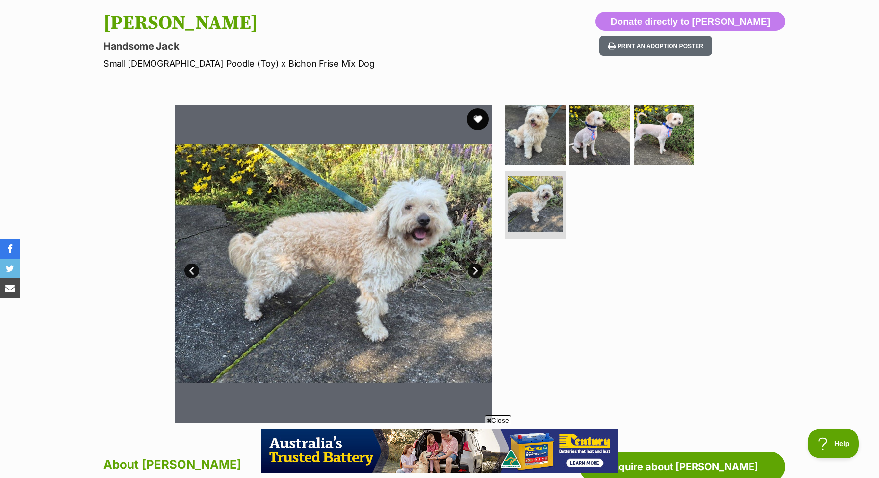
click at [476, 117] on button "favourite" at bounding box center [478, 119] width 22 height 22
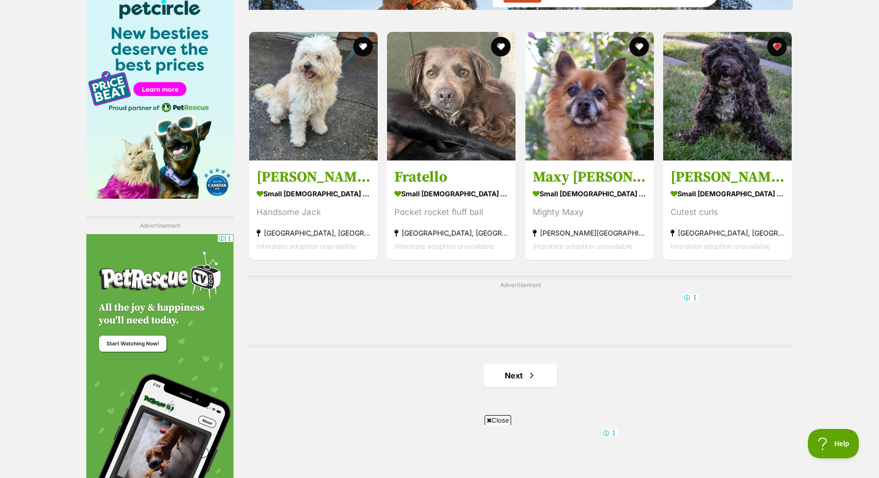
scroll to position [1511, 0]
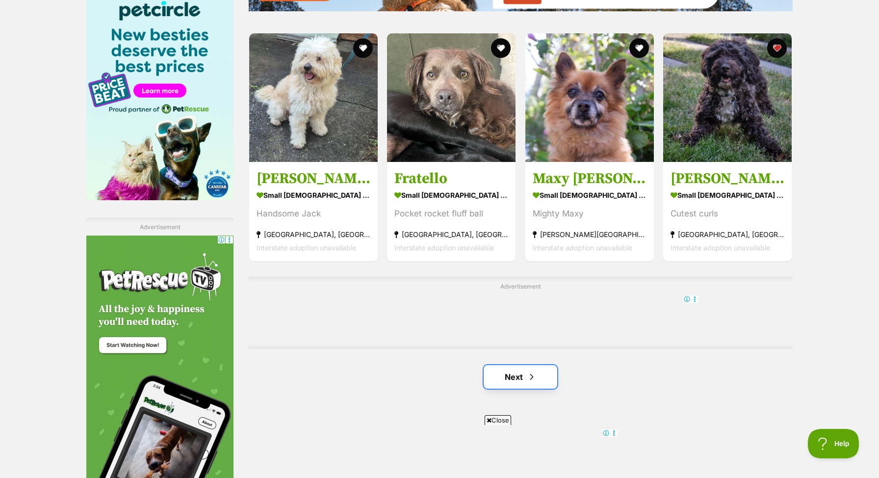
click at [526, 378] on link "Next" at bounding box center [521, 377] width 74 height 24
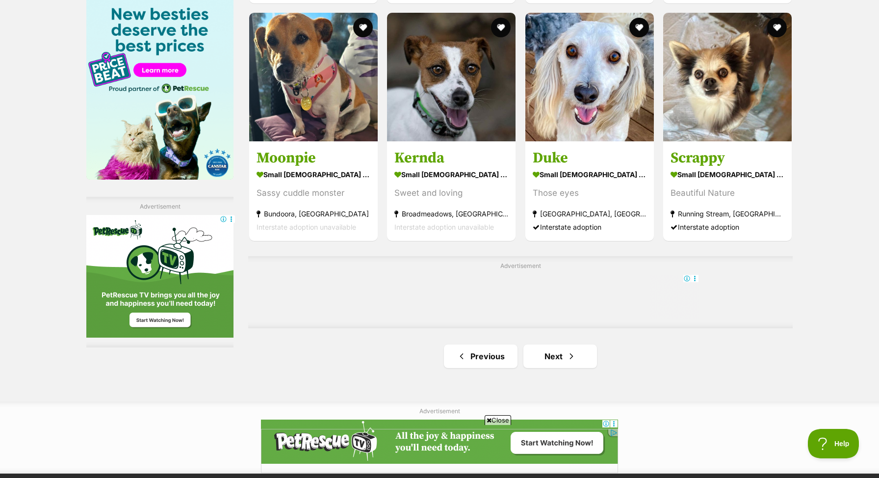
scroll to position [1538, 0]
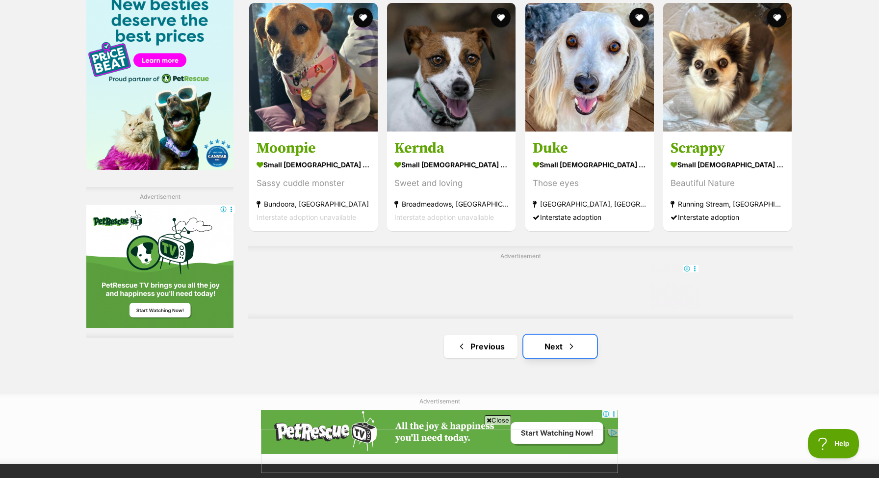
click at [569, 340] on span "Next page" at bounding box center [571, 346] width 10 height 12
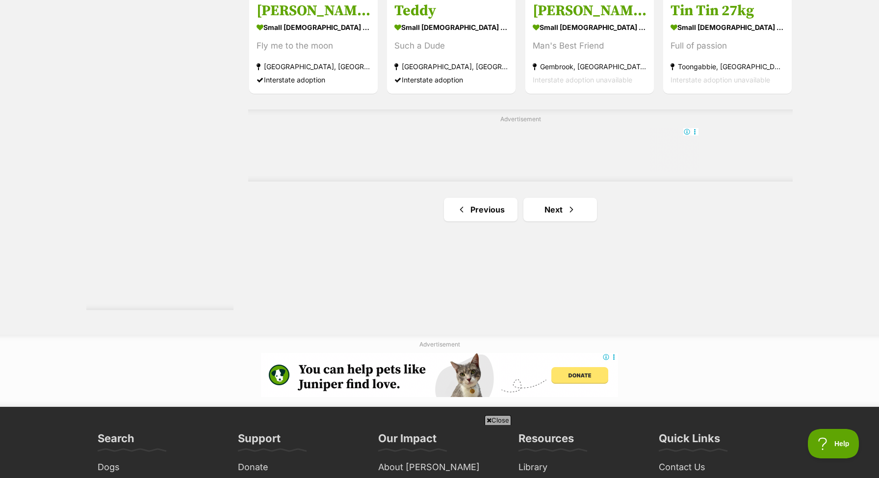
scroll to position [1741, 0]
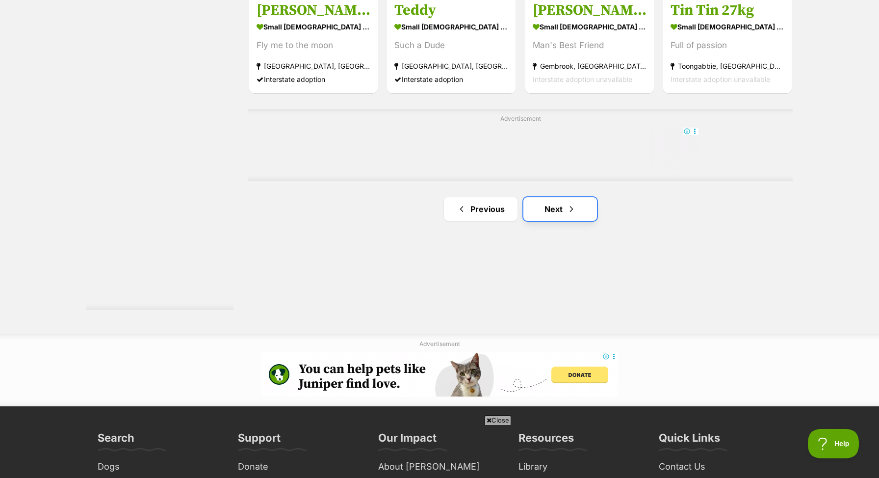
click at [565, 215] on link "Next" at bounding box center [560, 209] width 74 height 24
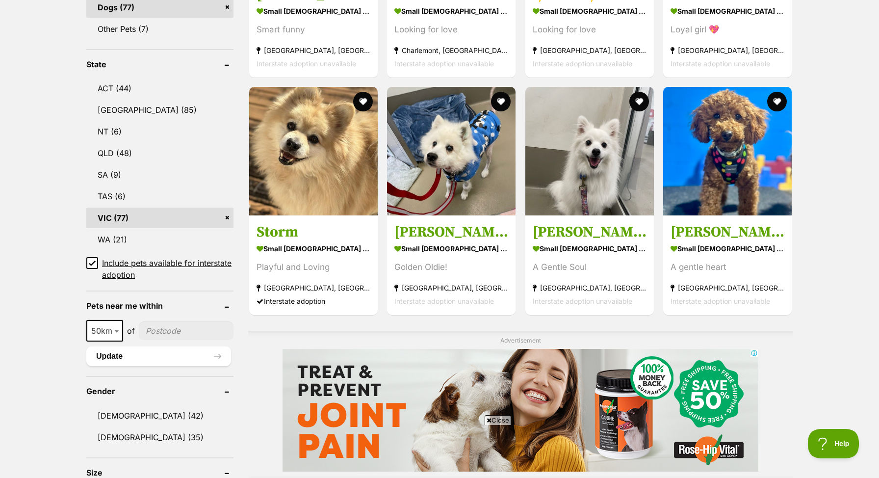
scroll to position [469, 0]
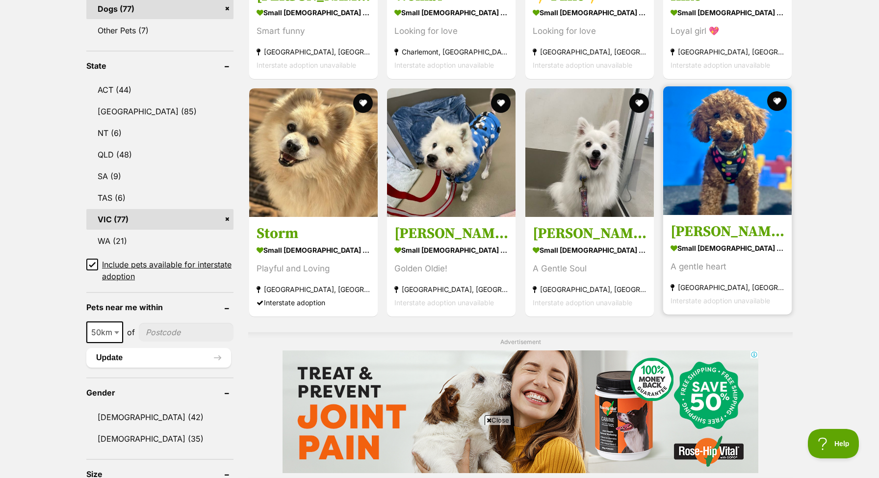
click at [734, 154] on img at bounding box center [727, 150] width 128 height 128
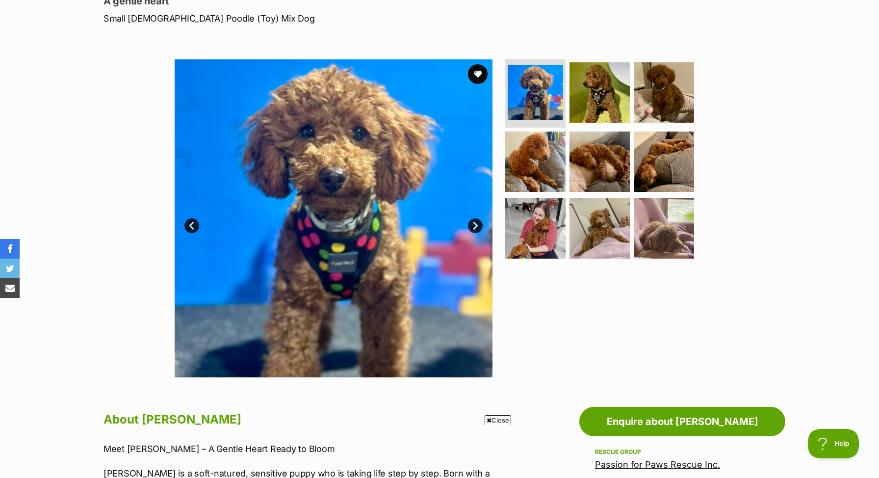
scroll to position [144, 0]
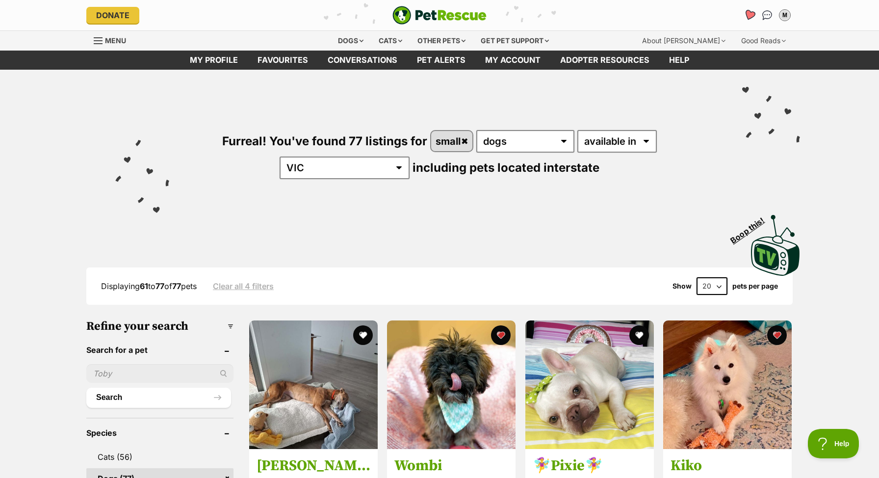
click at [749, 14] on icon "Favourites" at bounding box center [749, 14] width 12 height 11
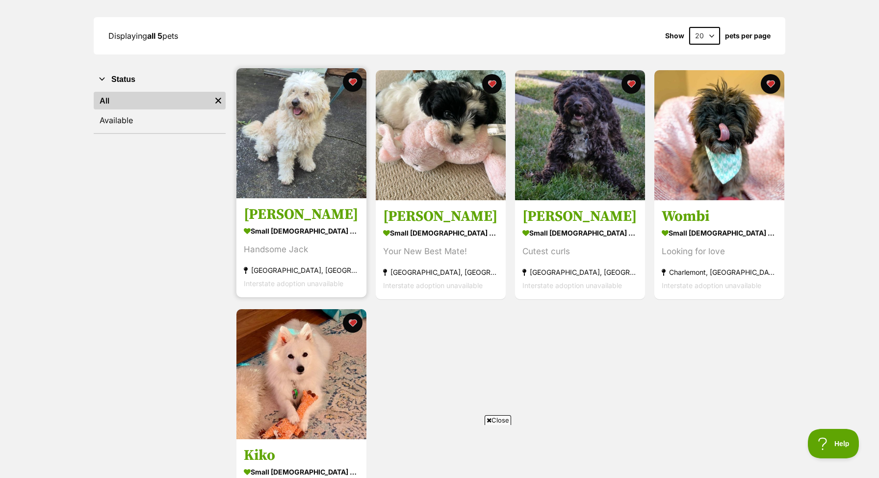
click at [300, 145] on img at bounding box center [301, 133] width 130 height 130
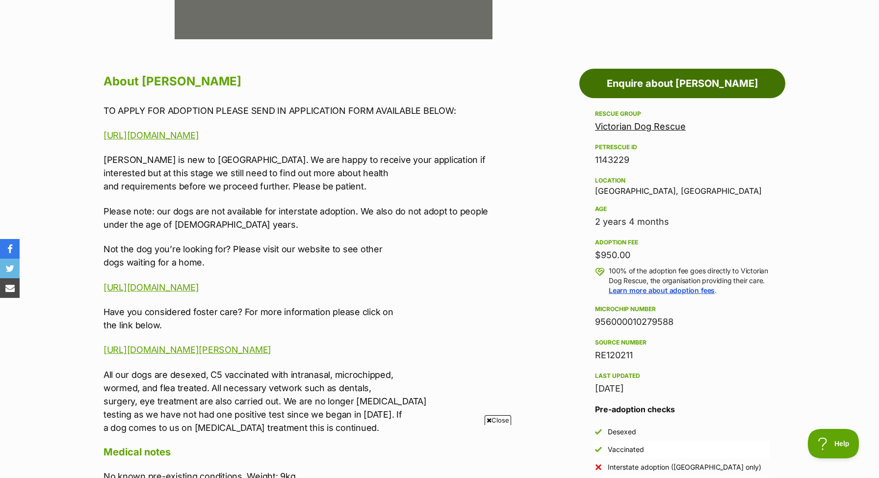
click at [666, 84] on link "Enquire about [PERSON_NAME]" at bounding box center [682, 83] width 206 height 29
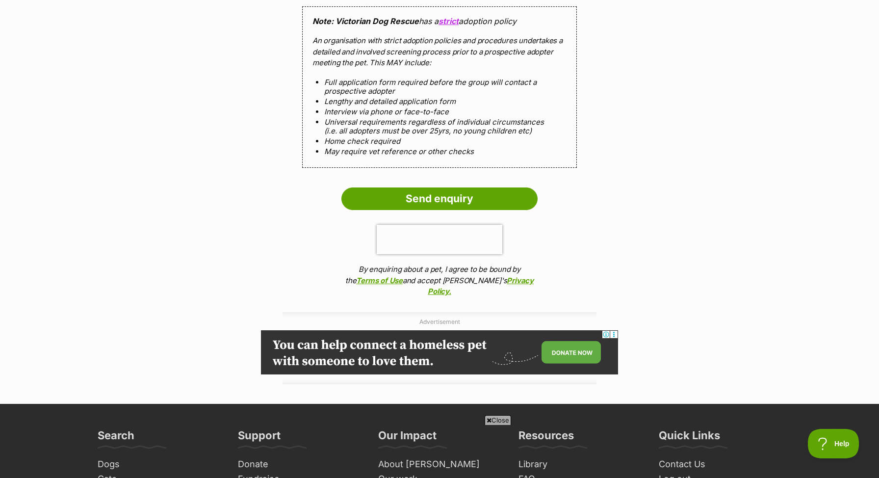
scroll to position [934, 0]
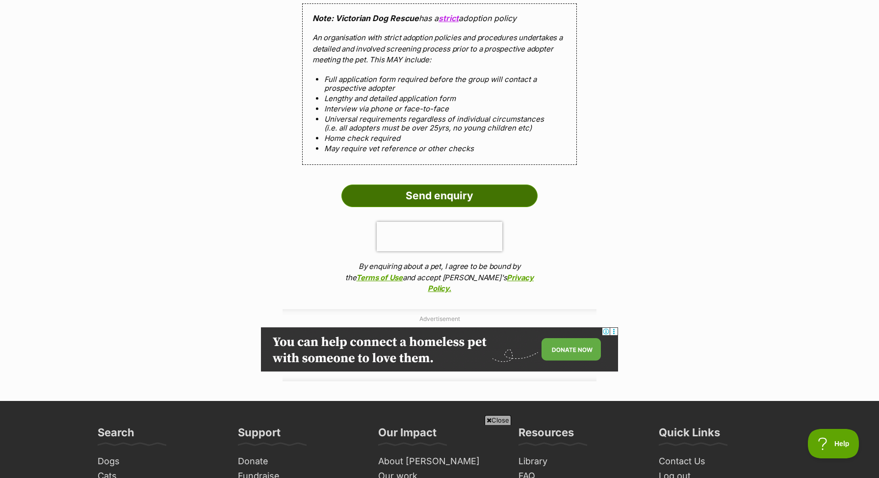
click at [463, 191] on input "Send enquiry" at bounding box center [439, 195] width 196 height 23
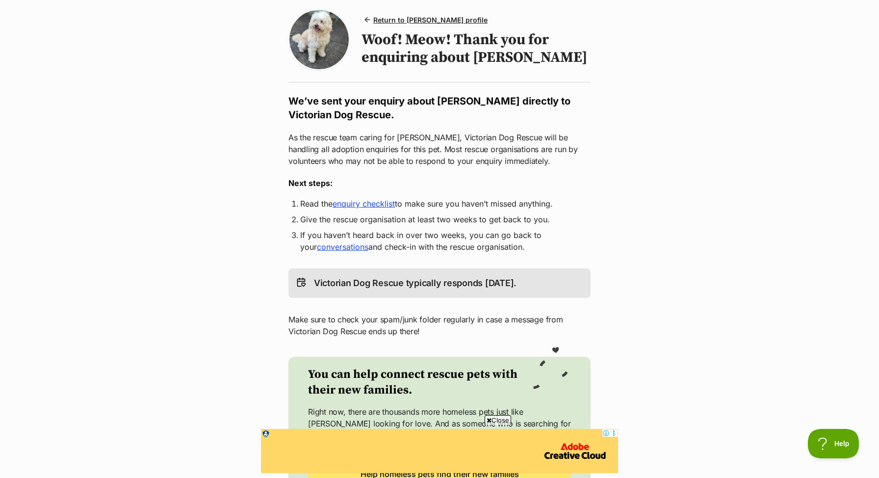
scroll to position [78, 0]
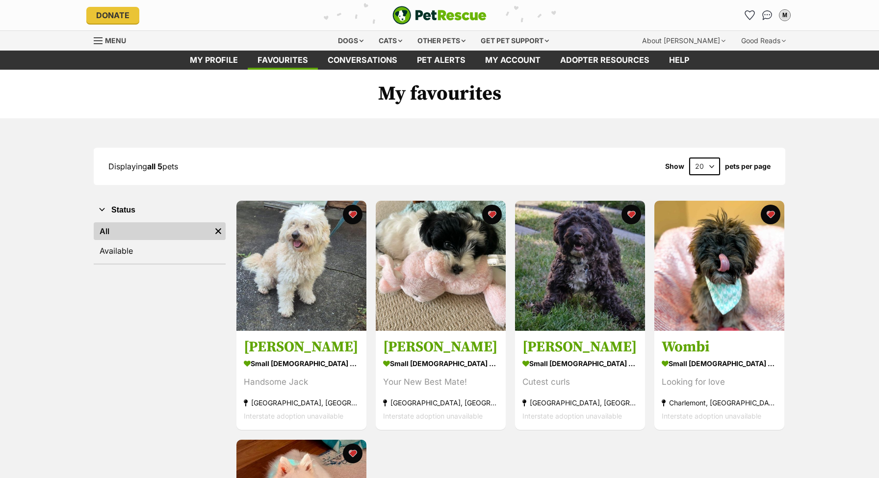
scroll to position [130, 0]
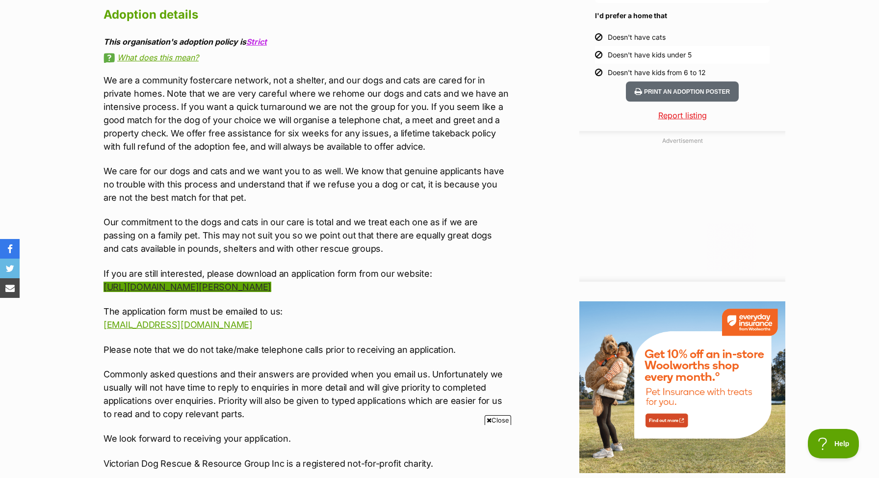
click at [271, 283] on link "[URL][DOMAIN_NAME][PERSON_NAME]" at bounding box center [187, 287] width 168 height 10
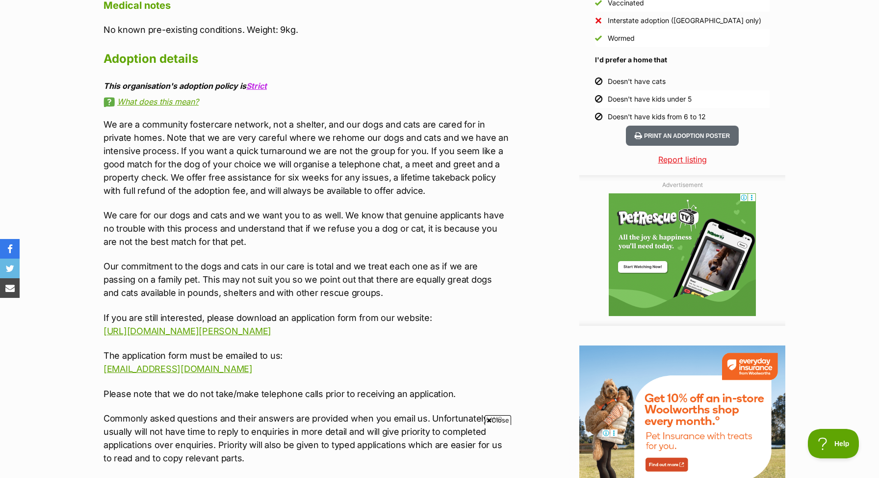
scroll to position [930, 0]
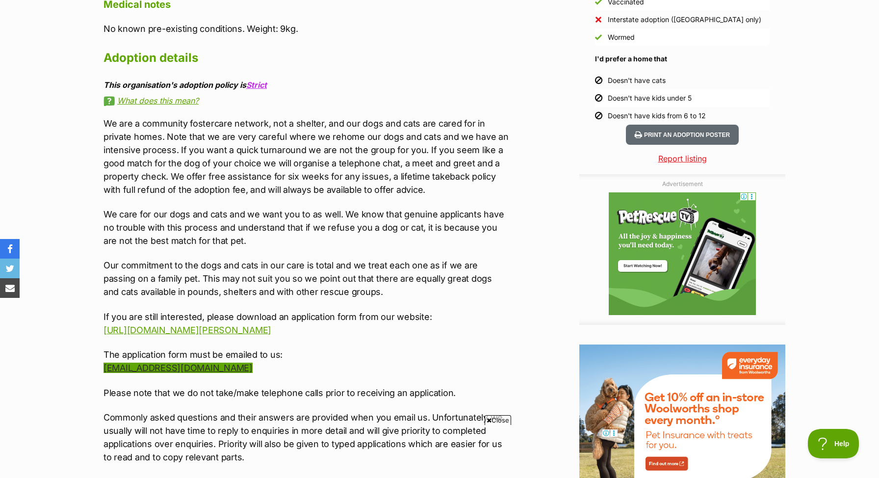
click at [202, 365] on link "[EMAIL_ADDRESS][DOMAIN_NAME]" at bounding box center [177, 367] width 149 height 10
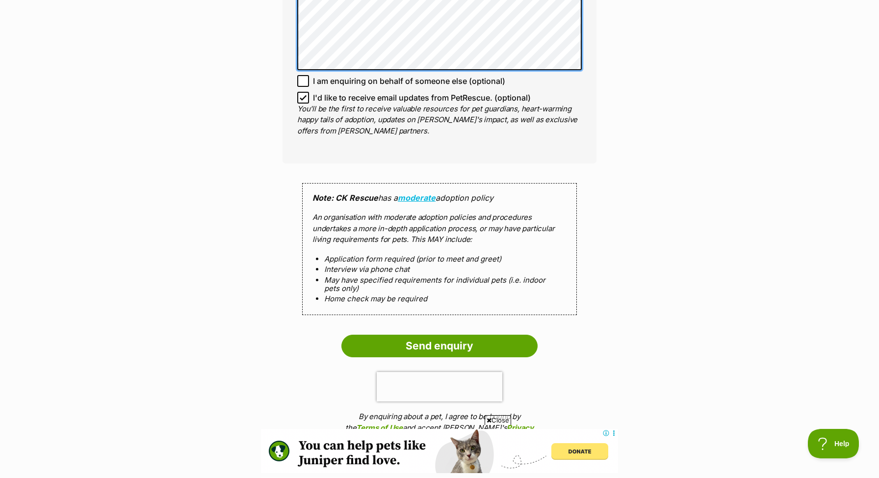
scroll to position [715, 0]
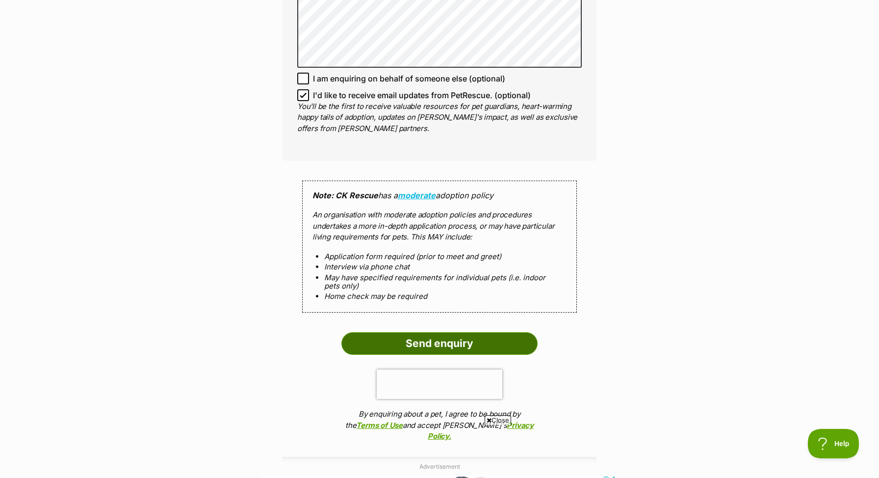
click at [426, 345] on input "Send enquiry" at bounding box center [439, 343] width 196 height 23
